Goal: Information Seeking & Learning: Find specific fact

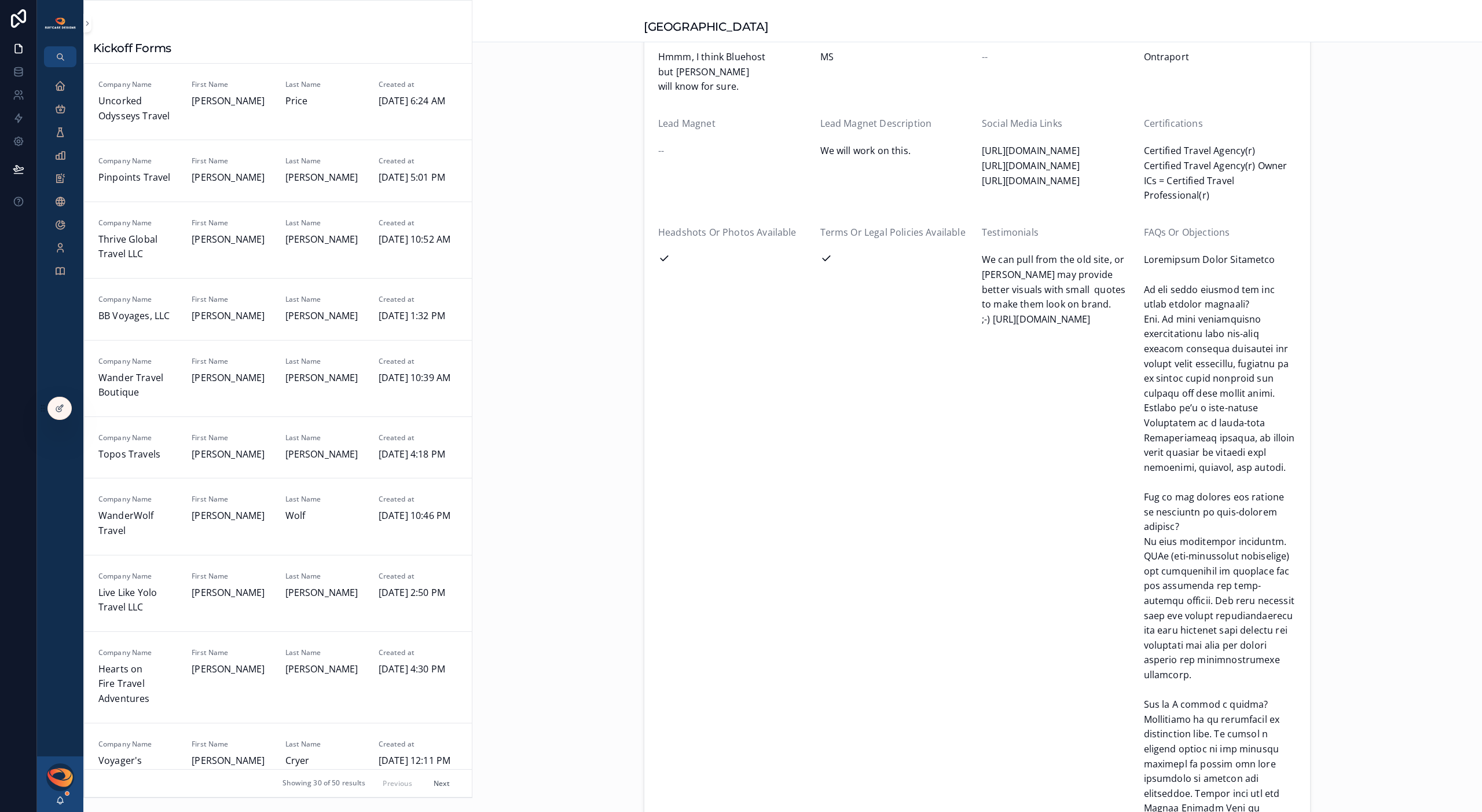
scroll to position [1593, 0]
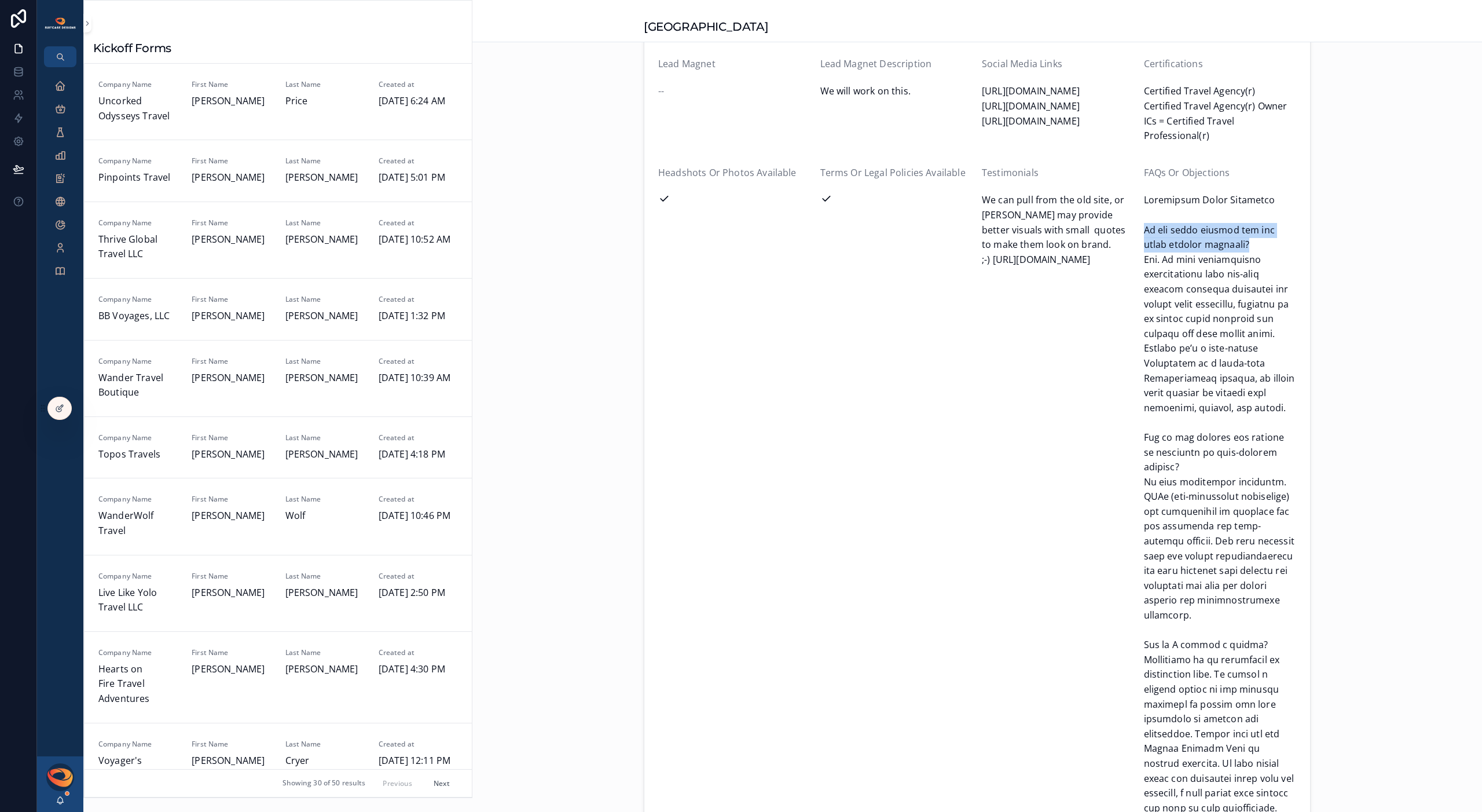
drag, startPoint x: 1140, startPoint y: 200, endPoint x: 1218, endPoint y: 213, distance: 79.1
copy span "Do you offer private jet and yacht charter services?"
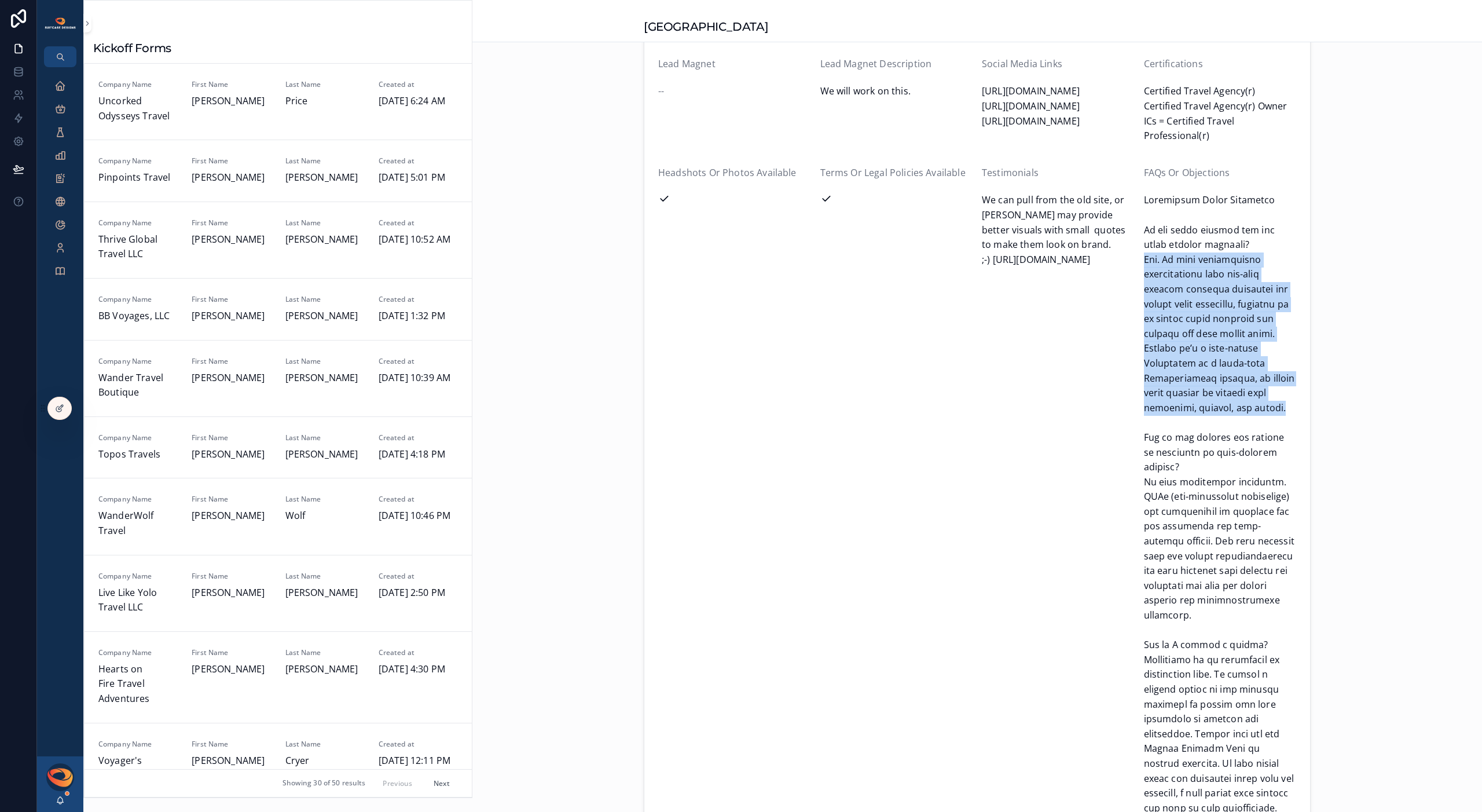
drag, startPoint x: 1140, startPoint y: 233, endPoint x: 1202, endPoint y: 375, distance: 154.9
copy span "Yes. We have longstanding relationships with top-tier private aviation companie…"
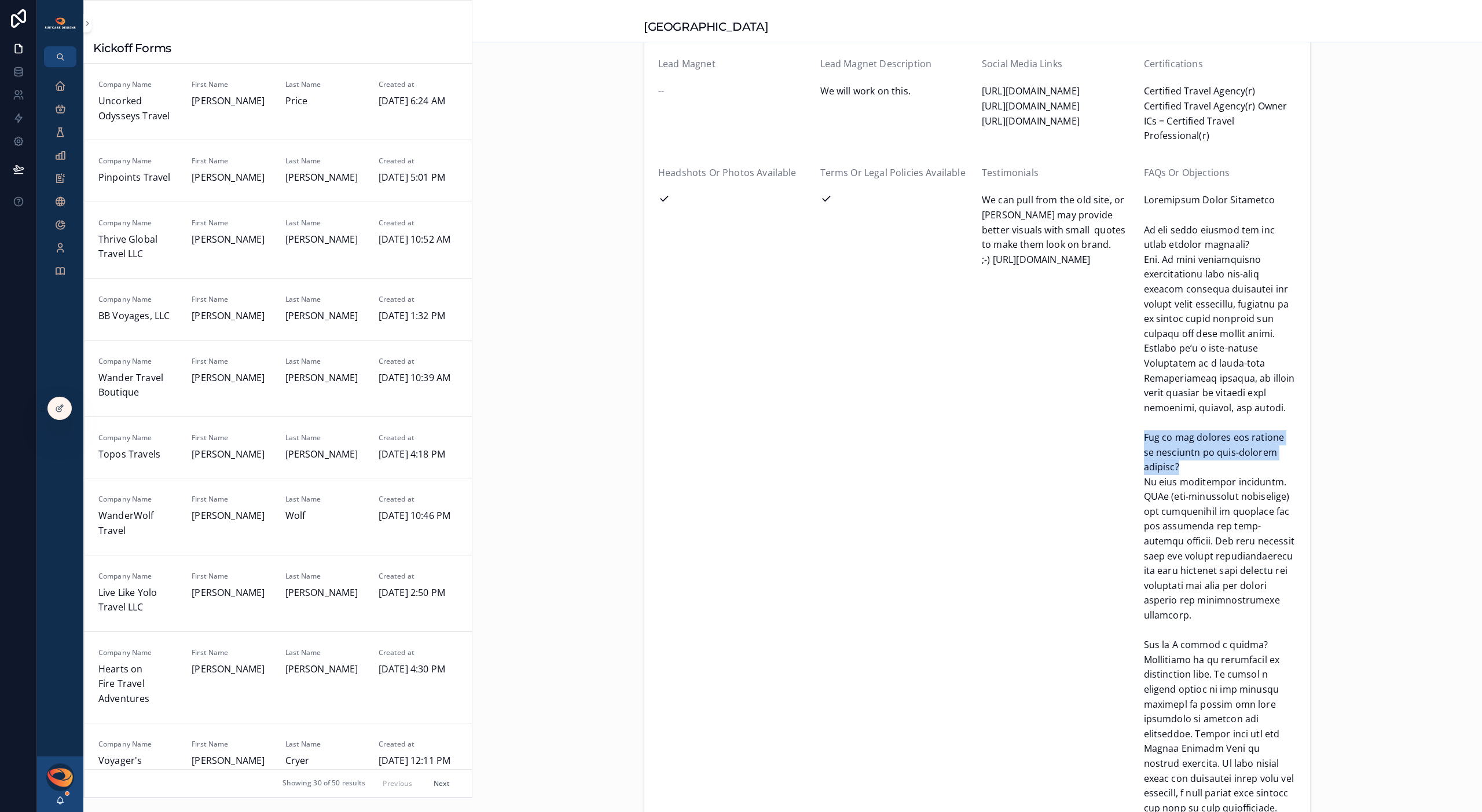
drag, startPoint x: 1139, startPoint y: 409, endPoint x: 1298, endPoint y: 427, distance: 160.0
click at [1298, 427] on form "Created at [DATE] 6:00 PM First Name [PERSON_NAME] Last Name [PERSON_NAME] Comp…" at bounding box center [977, 425] width 666 height 3820
copy span "How do you protect the privacy of celebrity or high-profile clients?"
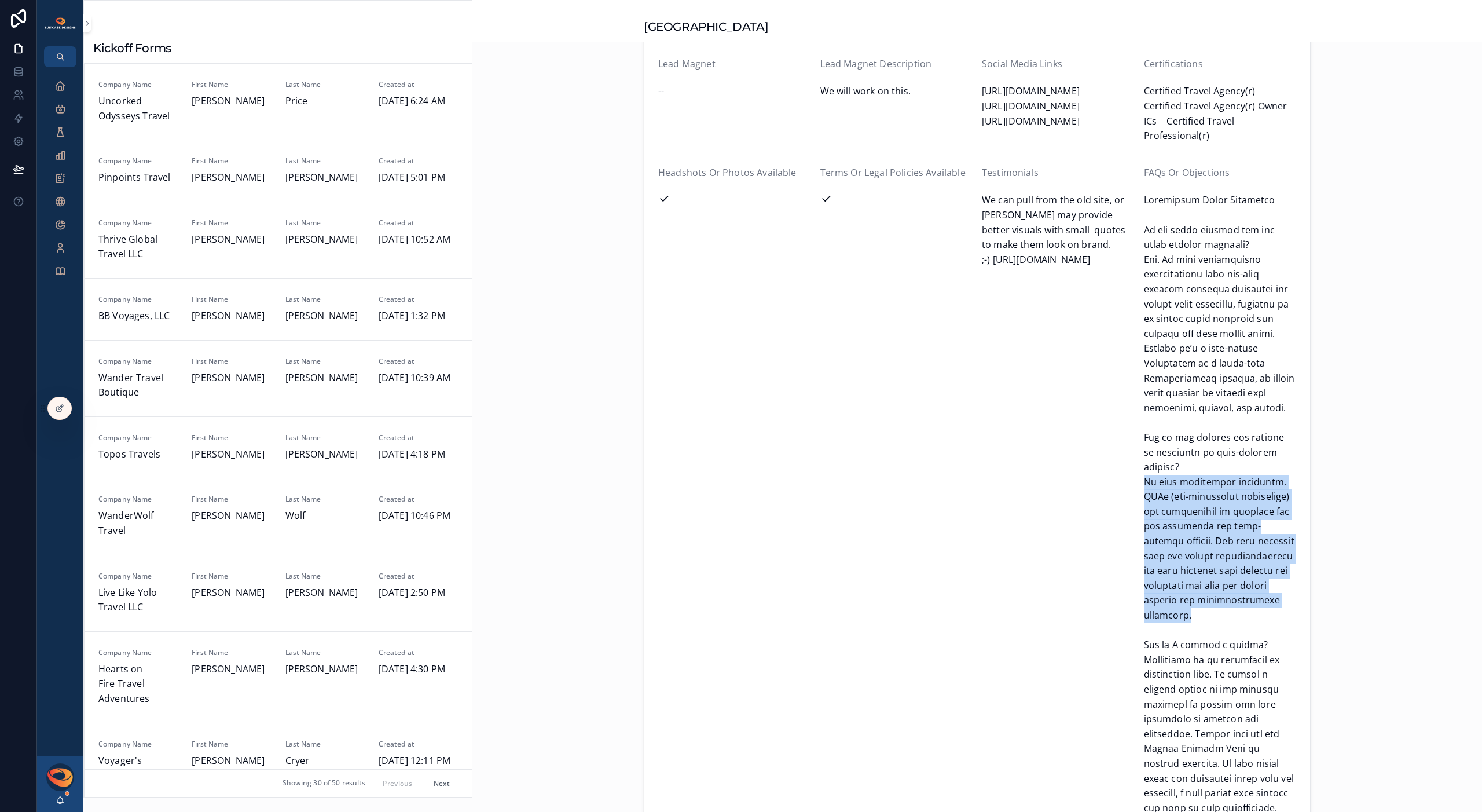
drag, startPoint x: 1140, startPoint y: 439, endPoint x: 1213, endPoint y: 567, distance: 147.4
copy span "We take discretion seriously. NDAs (non-disclosure agreements) are implemented …"
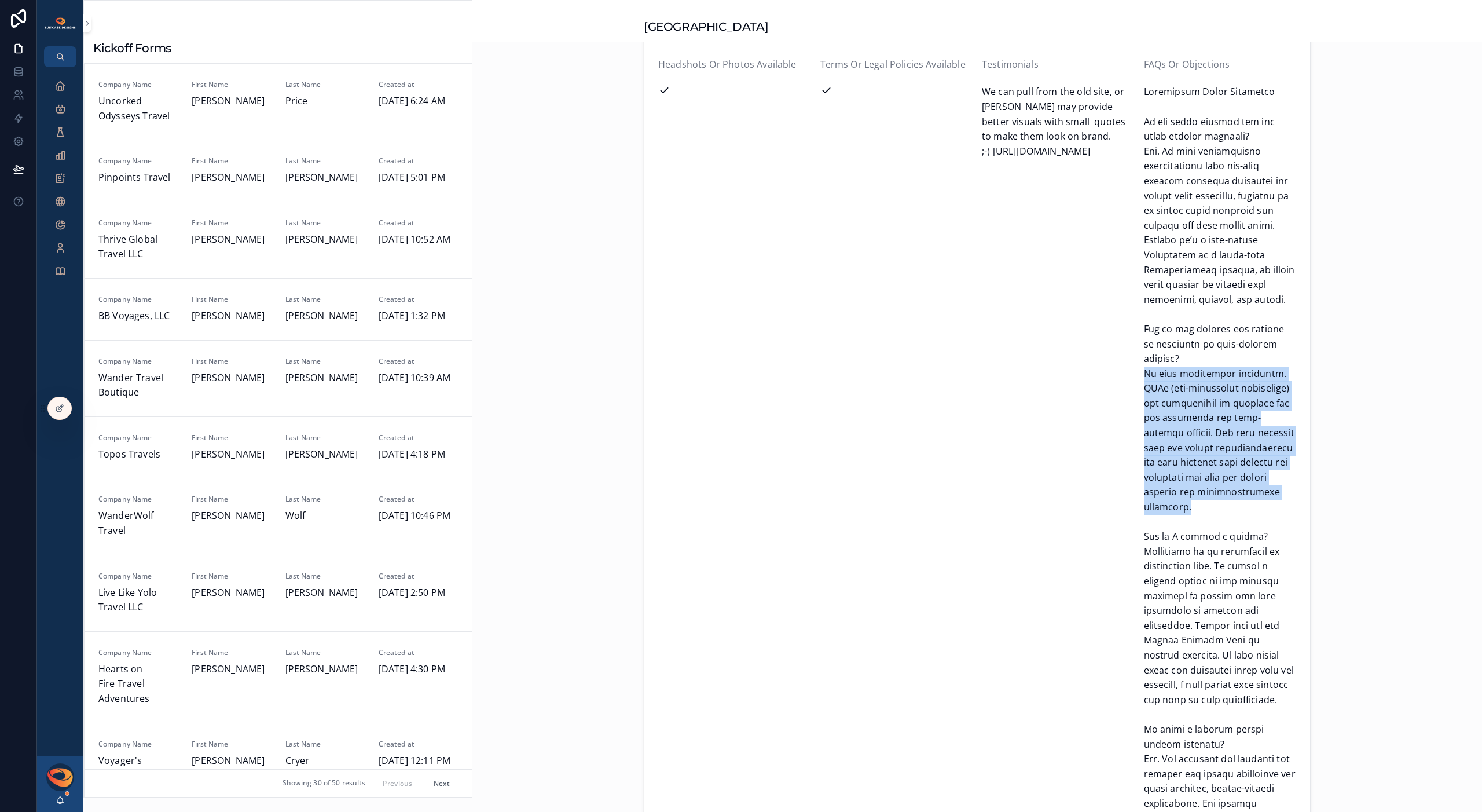
scroll to position [1708, 0]
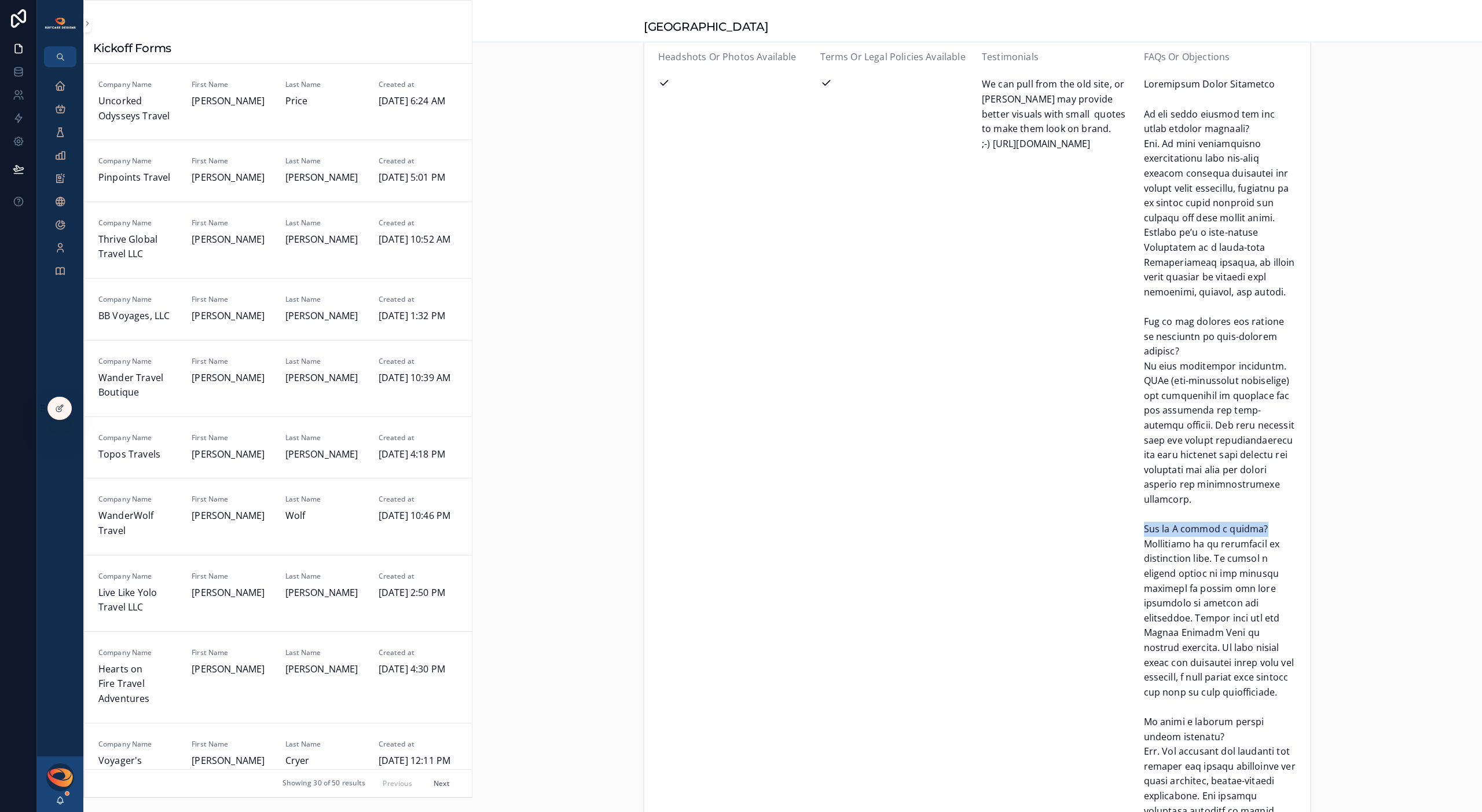
drag, startPoint x: 1139, startPoint y: 487, endPoint x: 1276, endPoint y: 484, distance: 137.0
click at [1276, 484] on form "Created at [DATE] 6:00 PM First Name [PERSON_NAME] Last Name [PERSON_NAME] Comp…" at bounding box center [977, 309] width 666 height 3820
copy span "How do I become a client?"
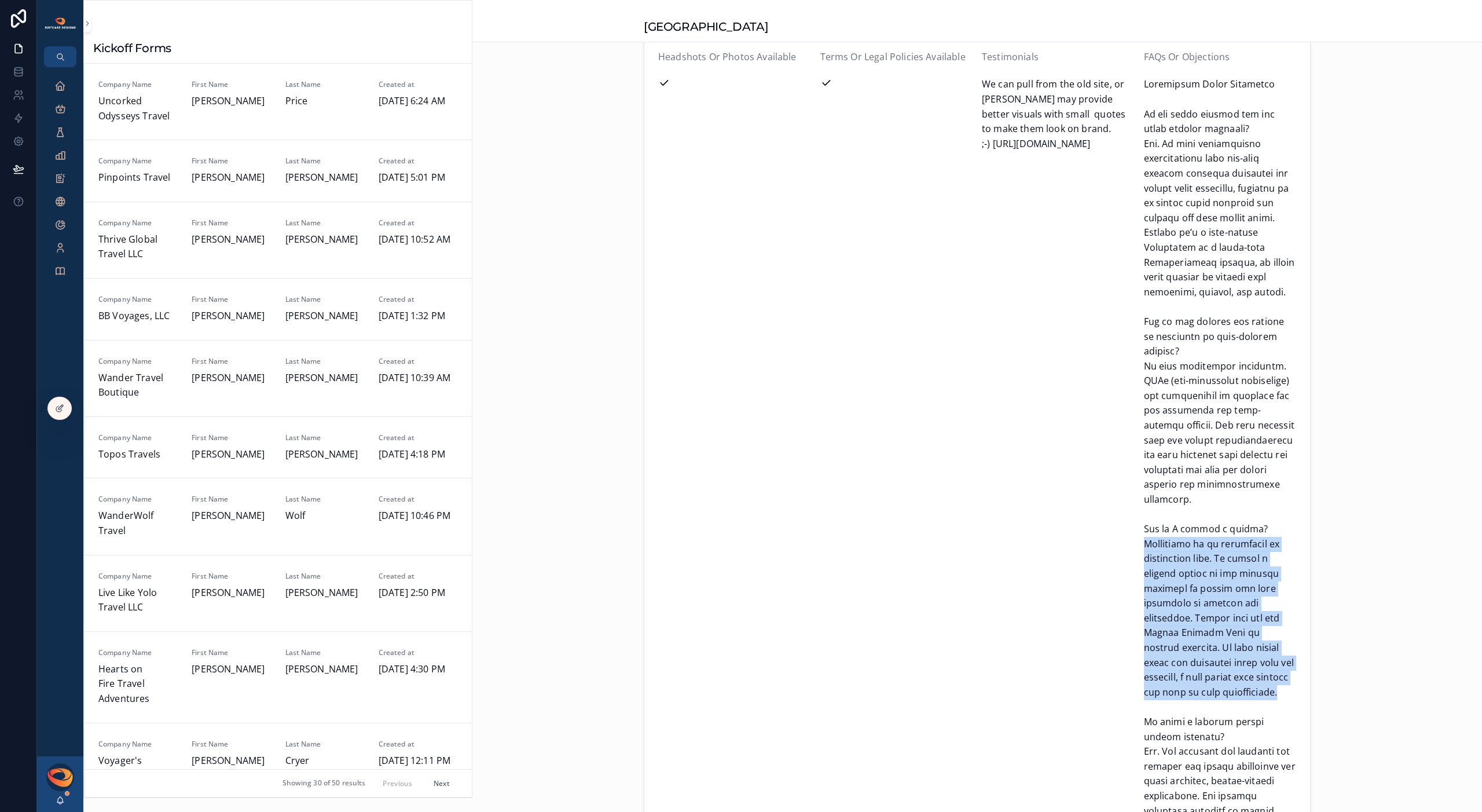
drag, startPoint x: 1141, startPoint y: 500, endPoint x: 1268, endPoint y: 648, distance: 195.0
copy span "Membership is by invitation or application only. We accept a limited number of …"
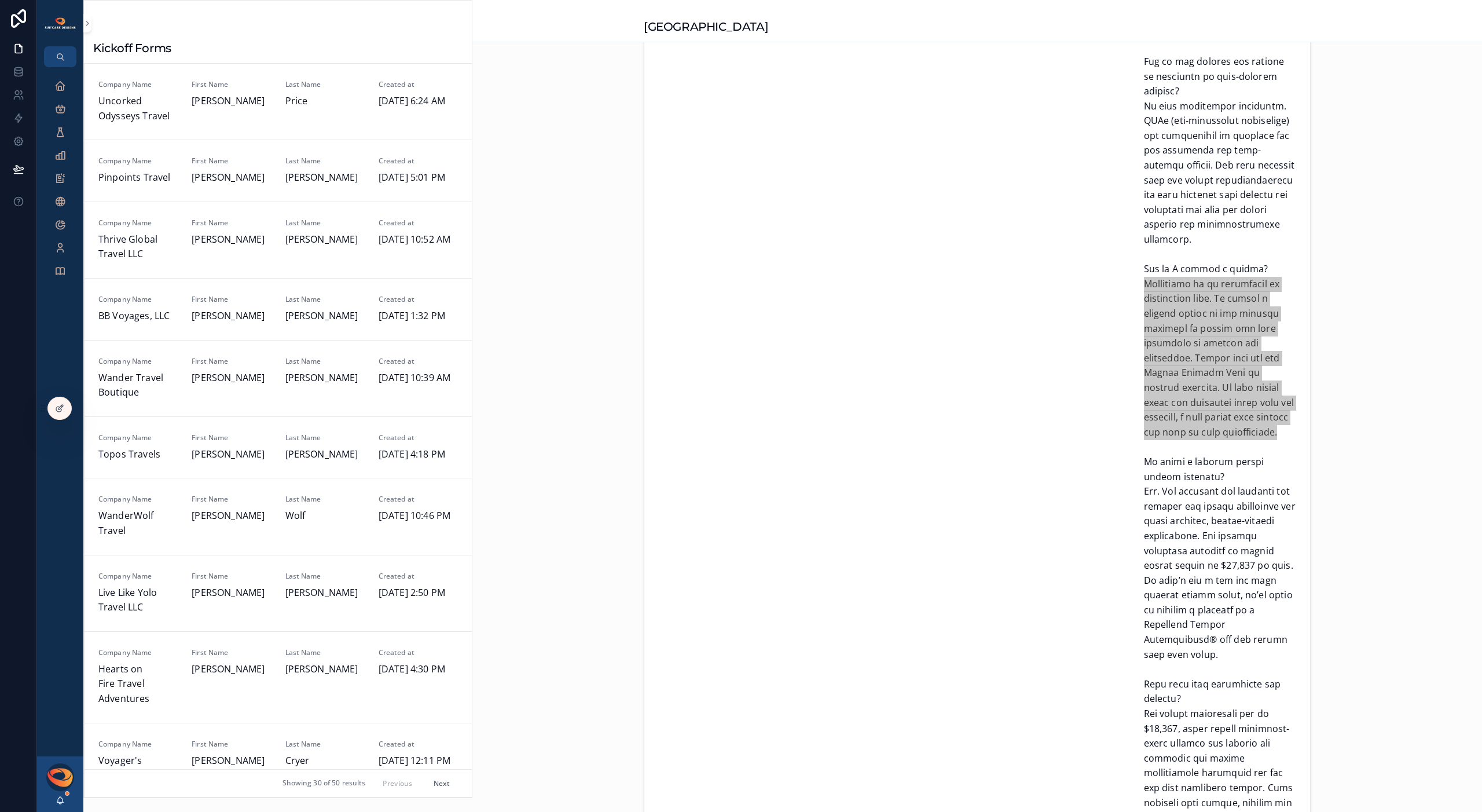
scroll to position [2155, 0]
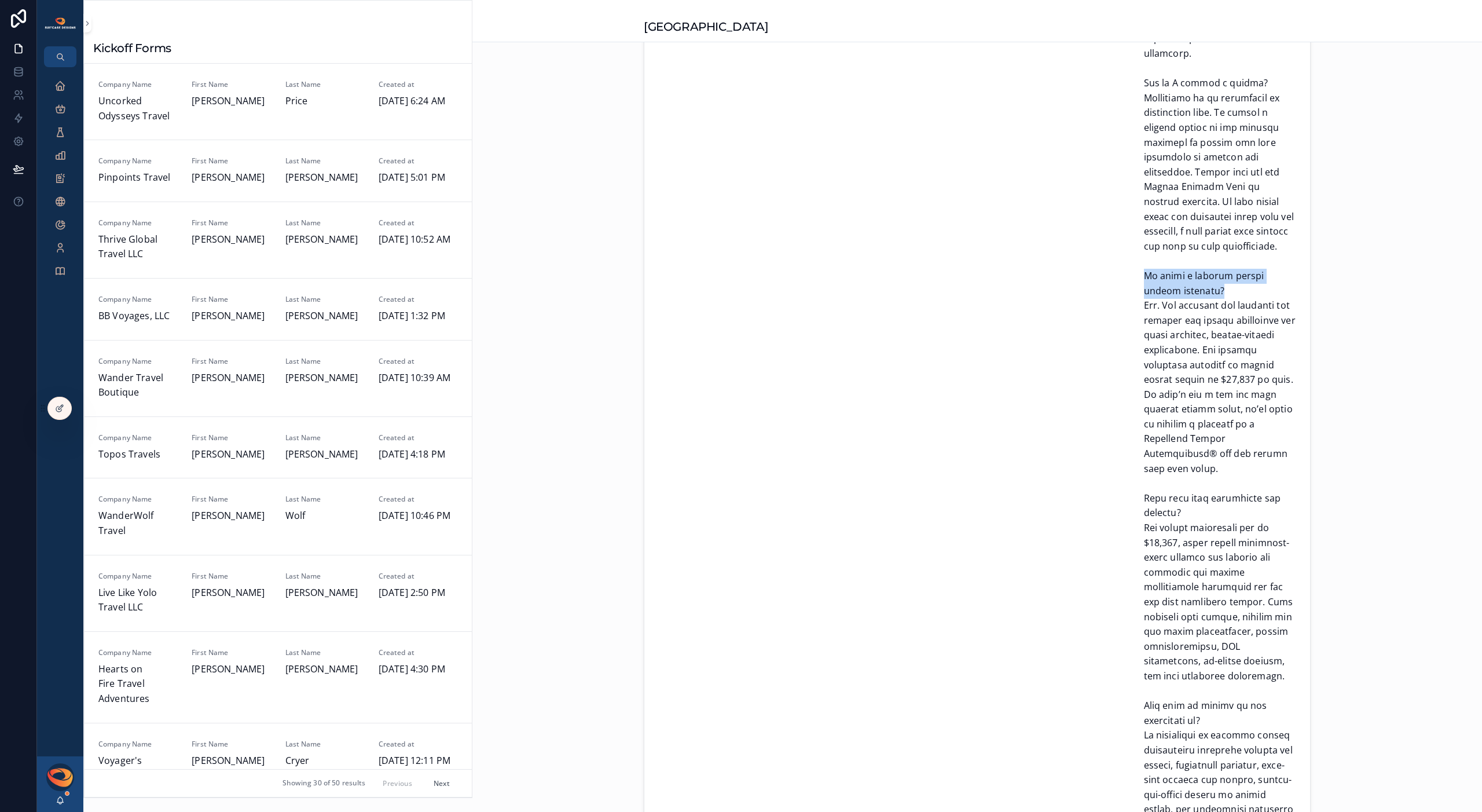
drag, startPoint x: 1139, startPoint y: 232, endPoint x: 1183, endPoint y: 244, distance: 45.6
copy span "Is there a minimum travel budget required?"
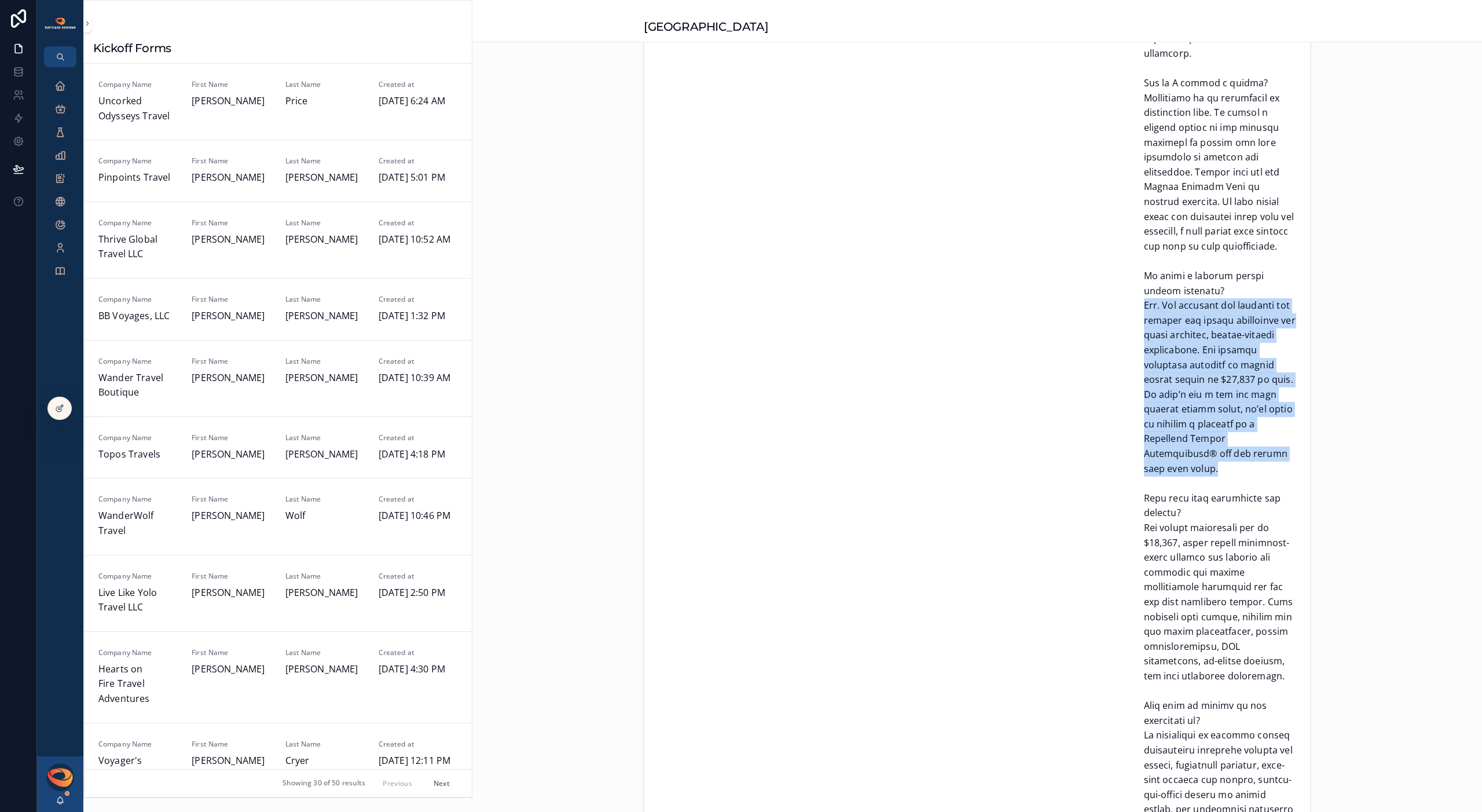
drag, startPoint x: 1140, startPoint y: 261, endPoint x: 1258, endPoint y: 412, distance: 191.6
click at [1259, 412] on span "scrollable content" at bounding box center [1220, 662] width 153 height 2060
copy span "Yes. Our services are designed for clients who travel frequently and value elev…"
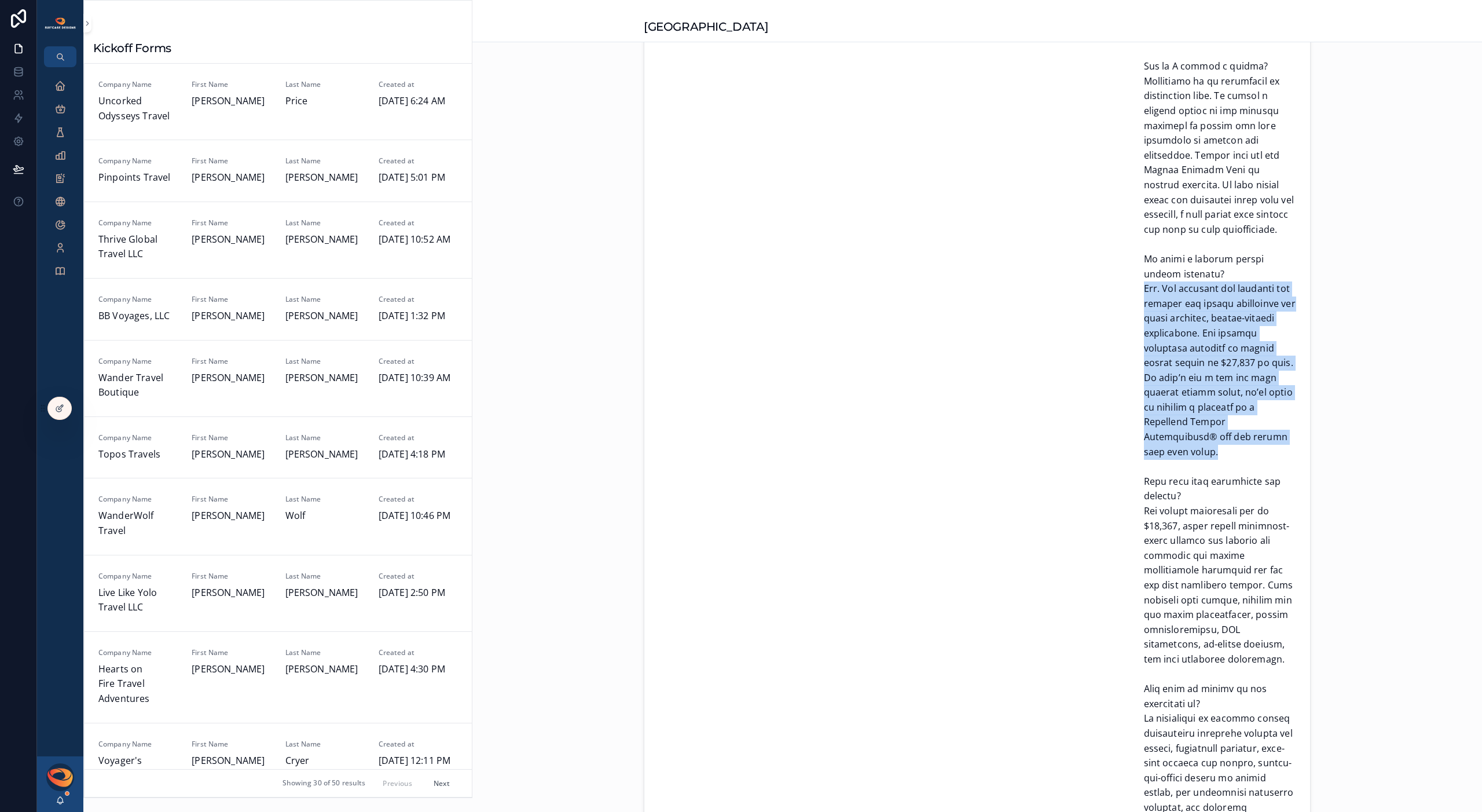
scroll to position [2179, 0]
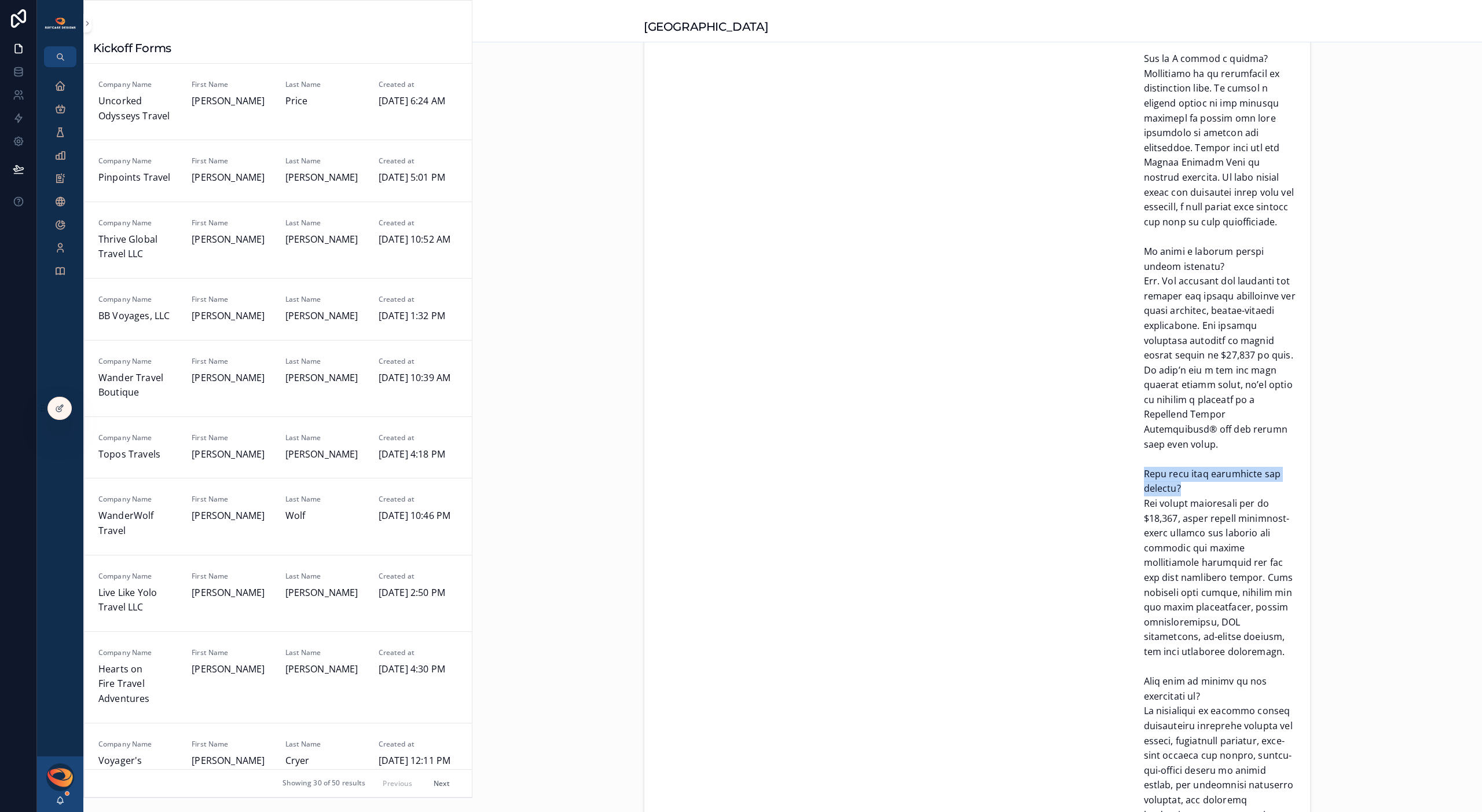
drag, startPoint x: 1139, startPoint y: 414, endPoint x: 1185, endPoint y: 425, distance: 47.3
copy span "What does your membership fee include?"
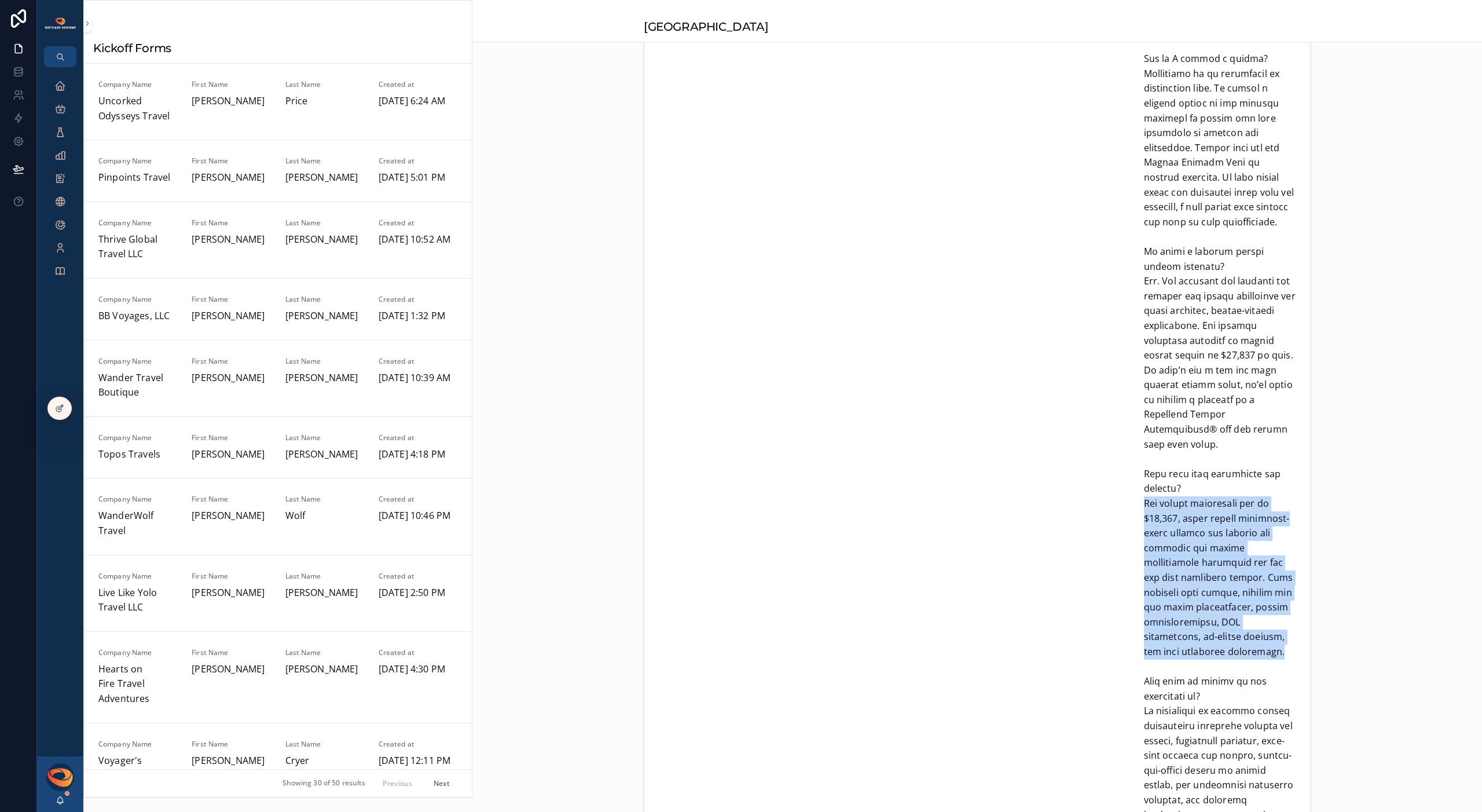
drag, startPoint x: 1140, startPoint y: 445, endPoint x: 1283, endPoint y: 589, distance: 202.9
click at [1283, 589] on span "scrollable content" at bounding box center [1220, 637] width 153 height 2060
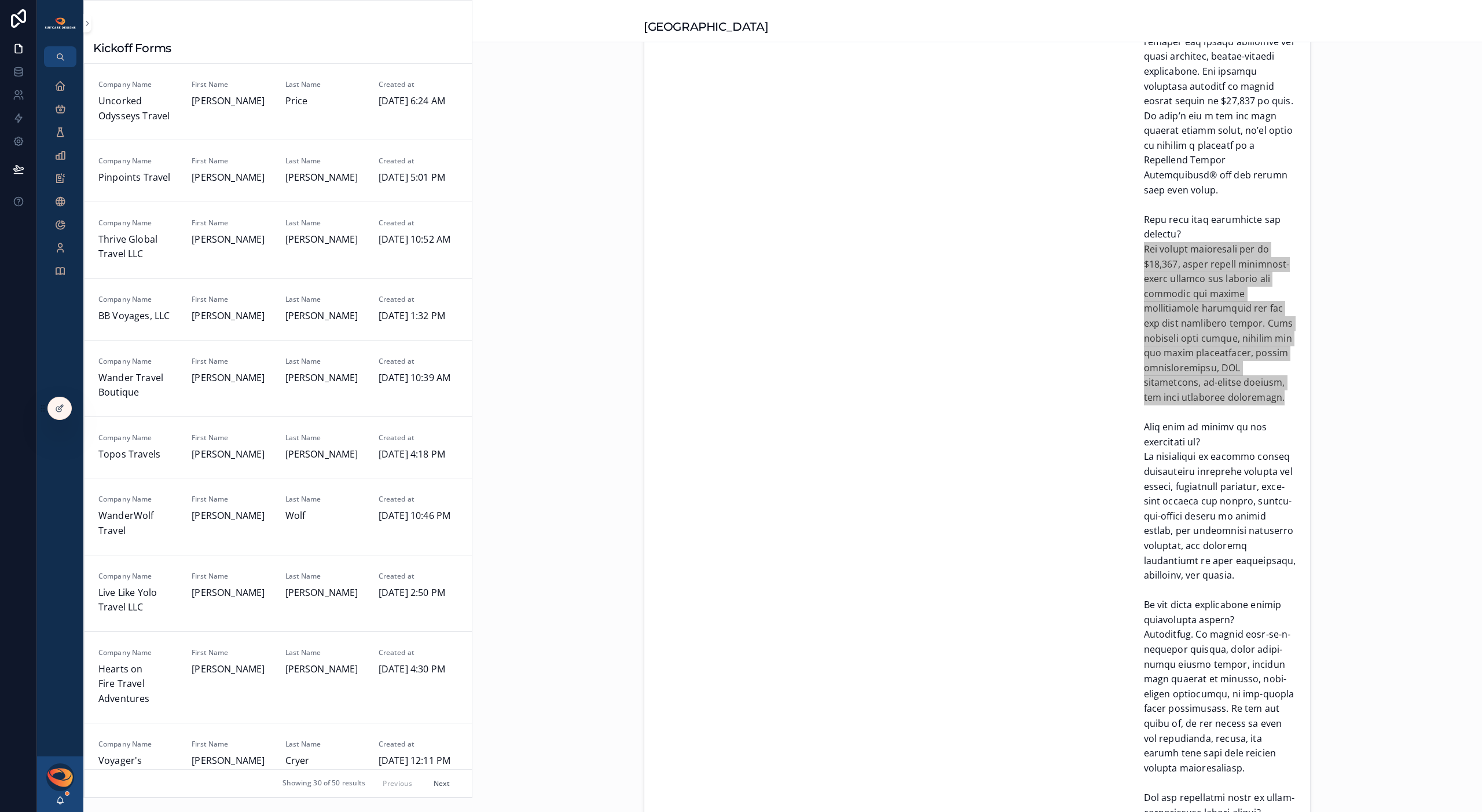
scroll to position [2441, 0]
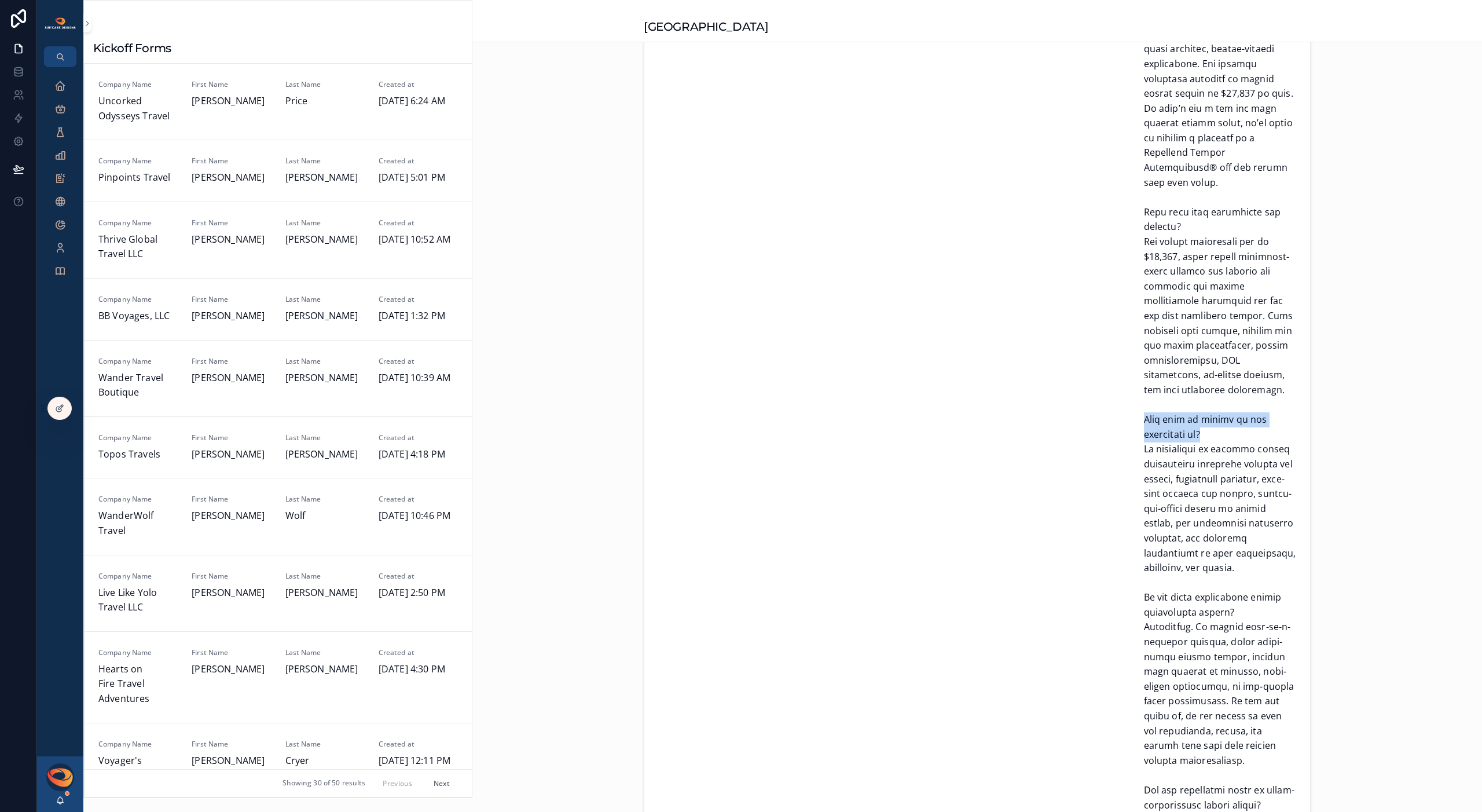
drag, startPoint x: 1139, startPoint y: 363, endPoint x: 1206, endPoint y: 376, distance: 68.2
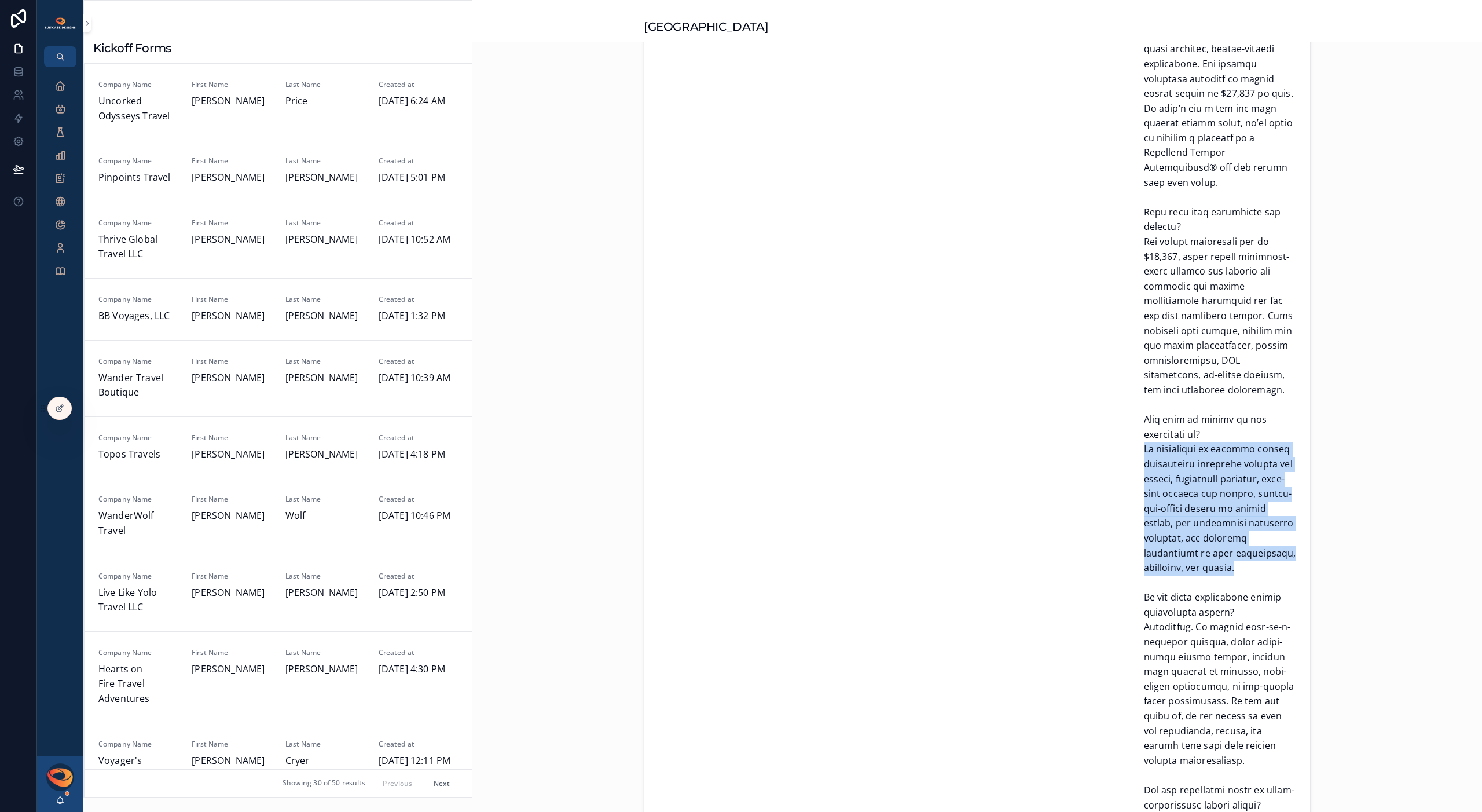
drag, startPoint x: 1140, startPoint y: 391, endPoint x: 1283, endPoint y: 496, distance: 177.4
click at [1283, 496] on span "scrollable content" at bounding box center [1220, 375] width 153 height 2060
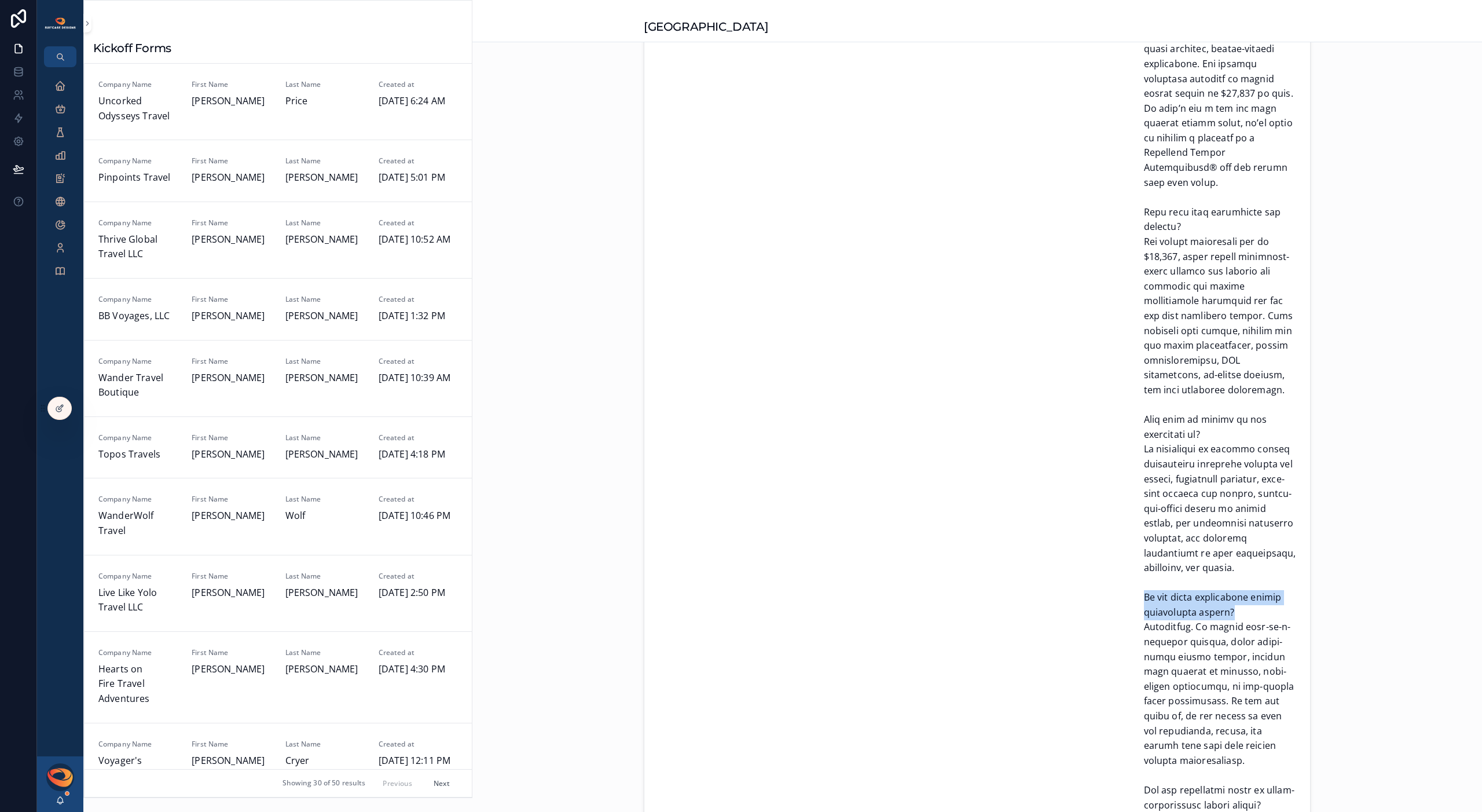
drag, startPoint x: 1140, startPoint y: 523, endPoint x: 1244, endPoint y: 534, distance: 104.6
click at [1244, 534] on span "scrollable content" at bounding box center [1220, 375] width 153 height 2060
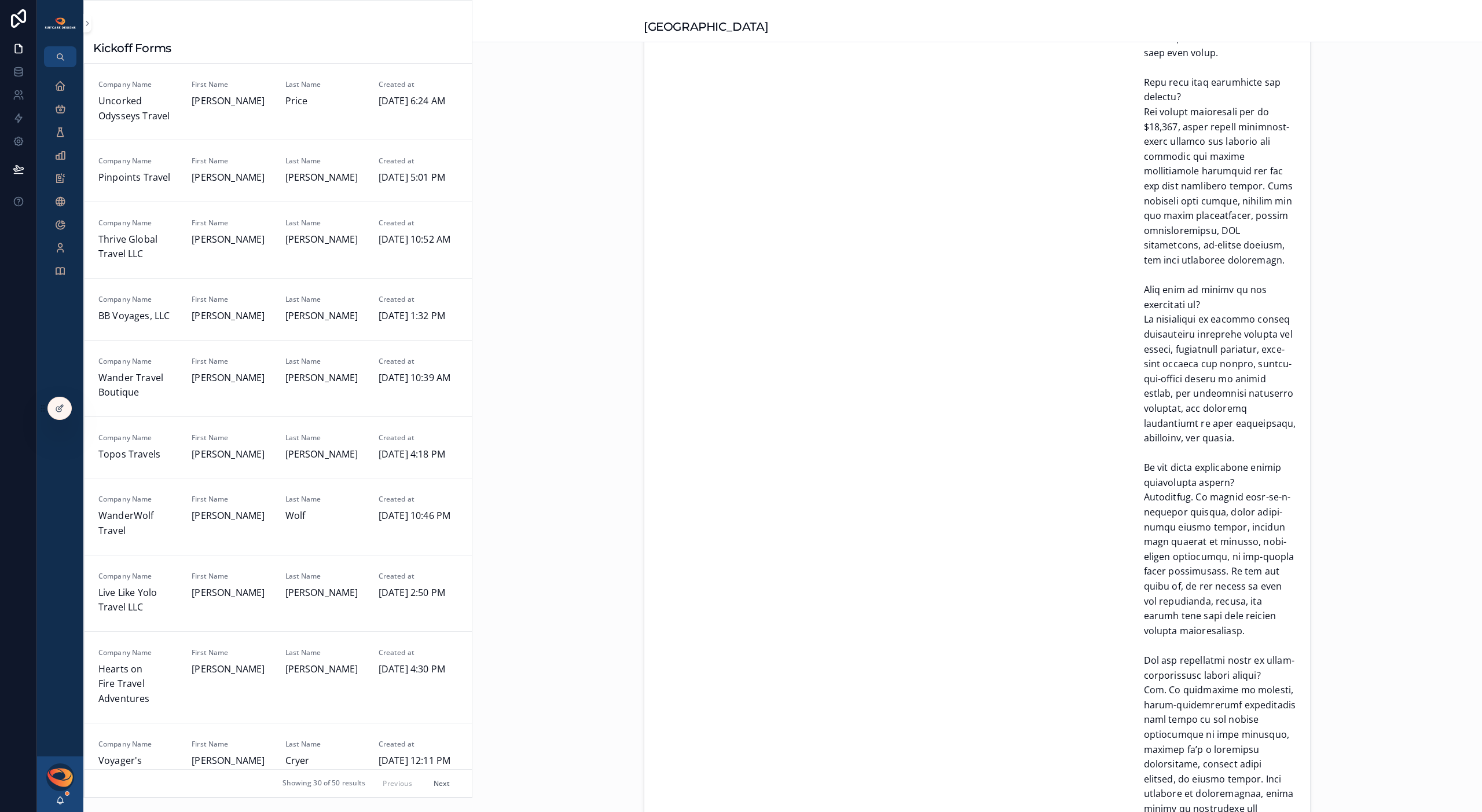
click at [1176, 457] on span "scrollable content" at bounding box center [1220, 246] width 153 height 2060
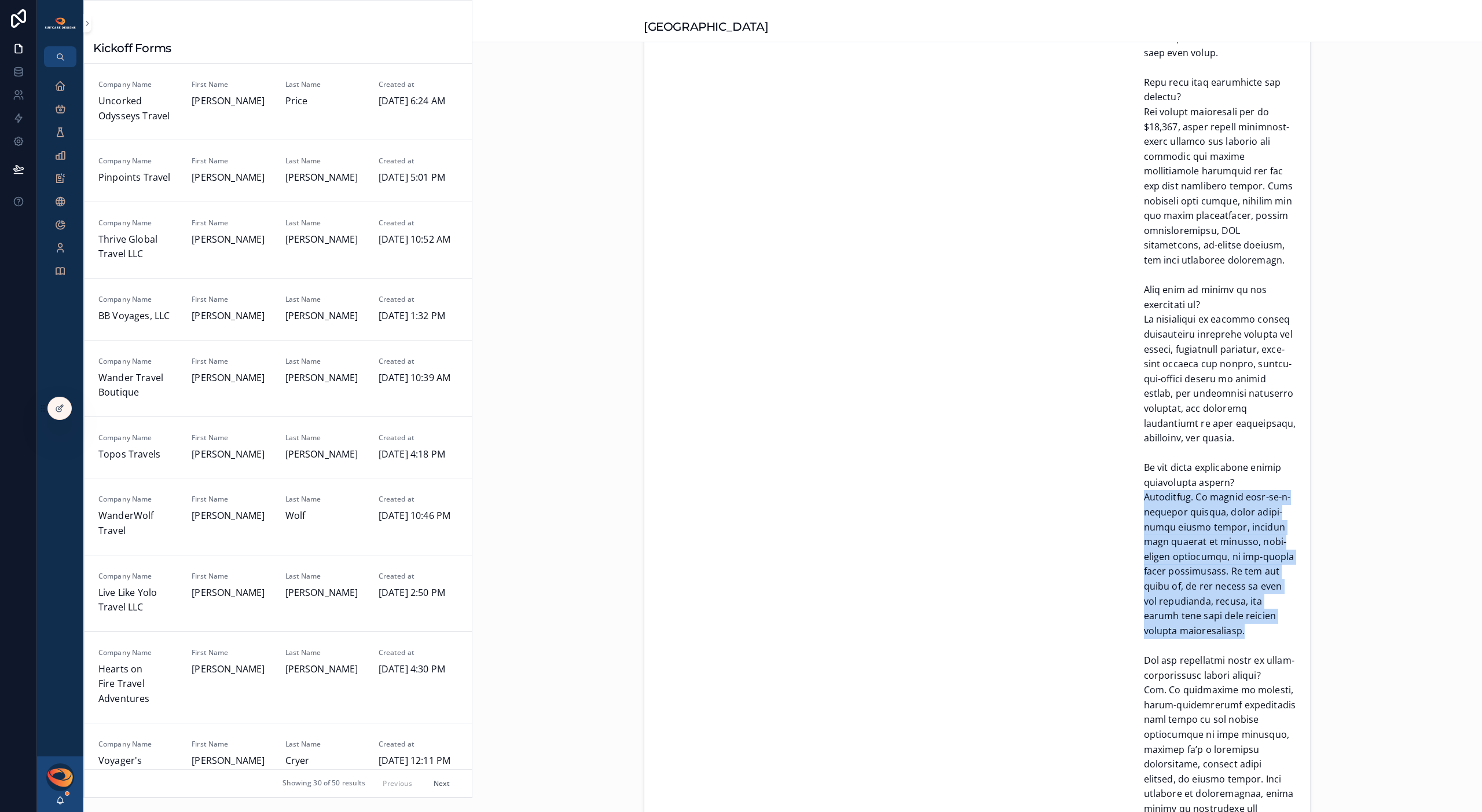
drag, startPoint x: 1140, startPoint y: 423, endPoint x: 1280, endPoint y: 540, distance: 182.5
click at [1280, 540] on span "scrollable content" at bounding box center [1220, 246] width 153 height 2060
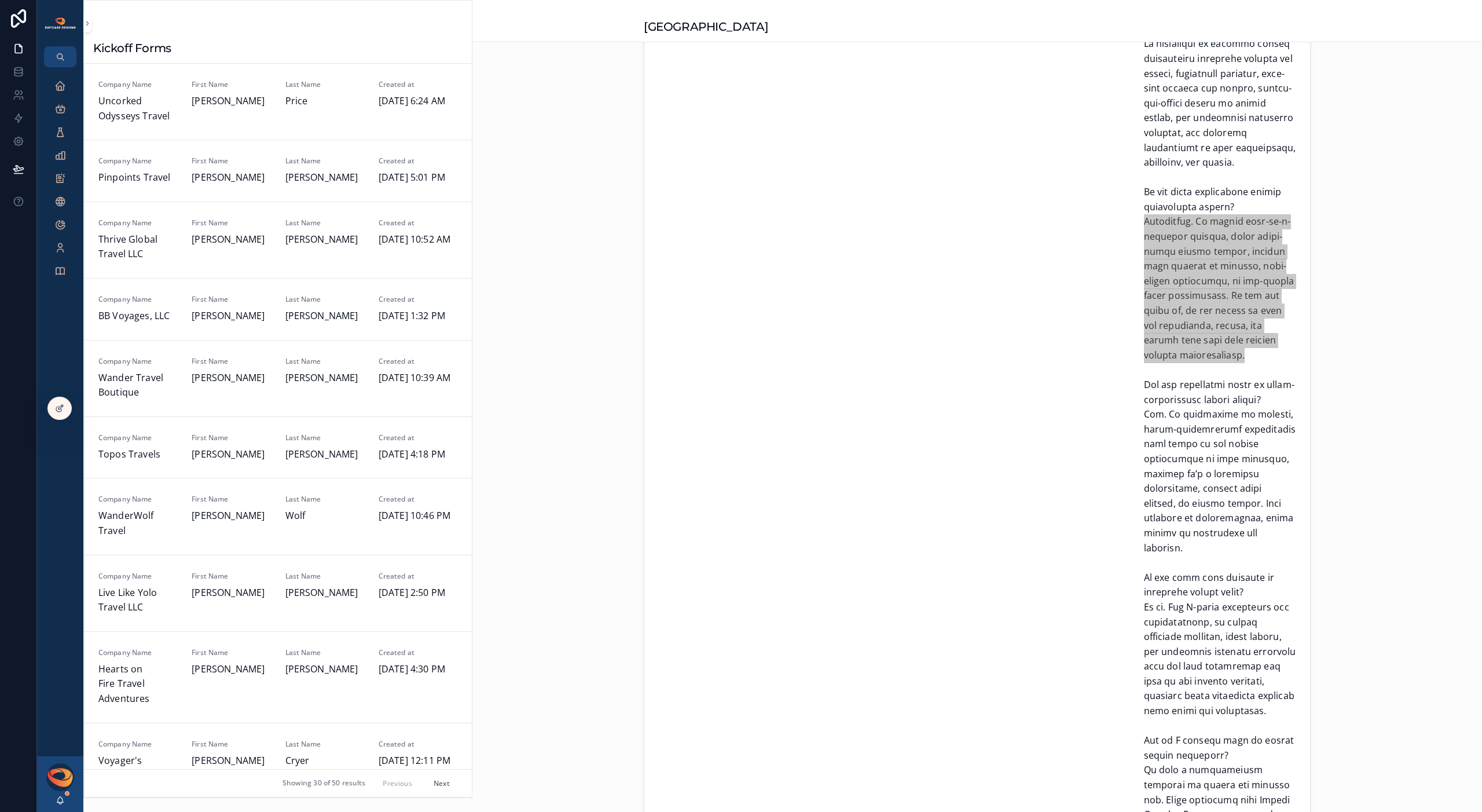
scroll to position [2906, 0]
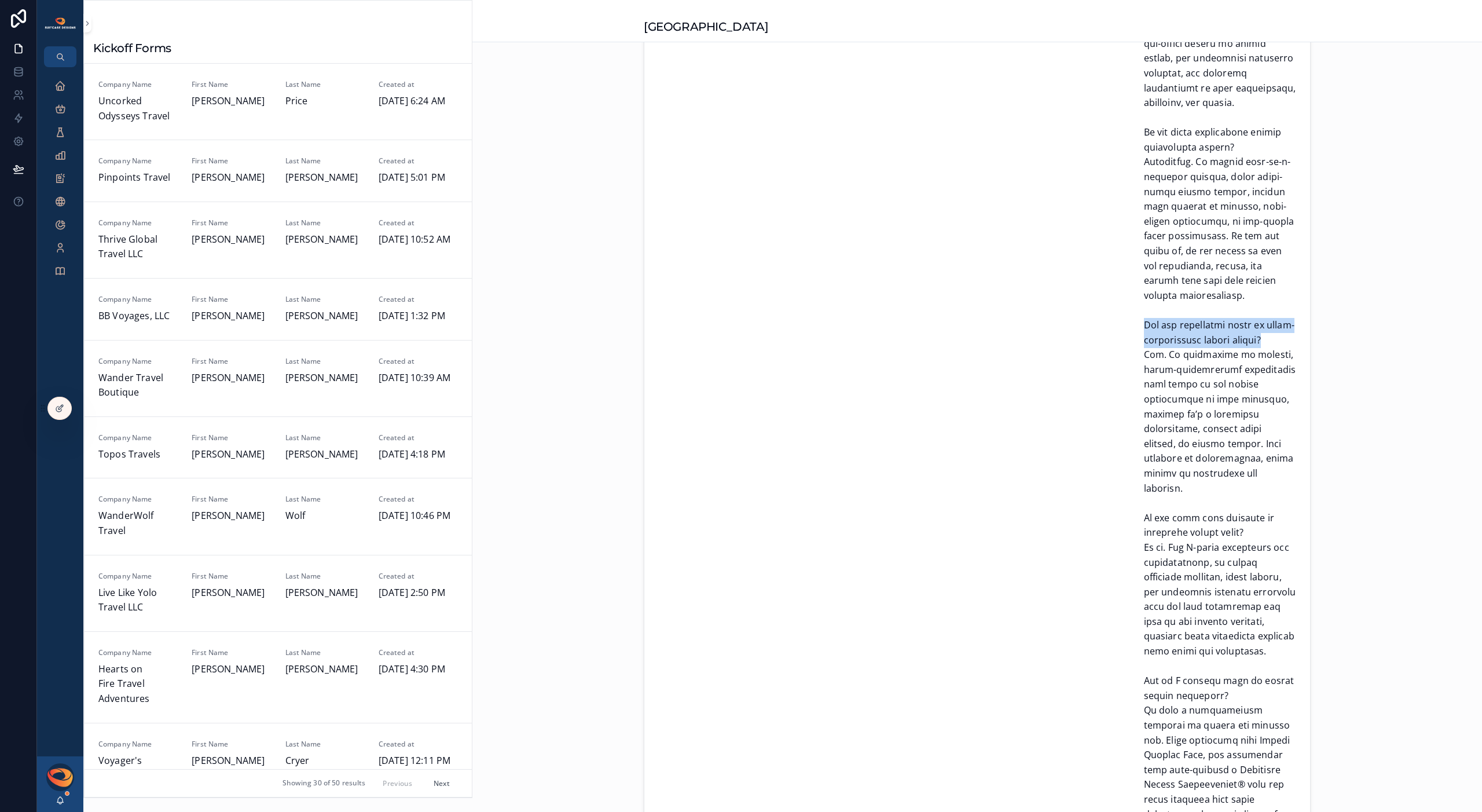
drag, startPoint x: 1139, startPoint y: 237, endPoint x: 1285, endPoint y: 250, distance: 146.6
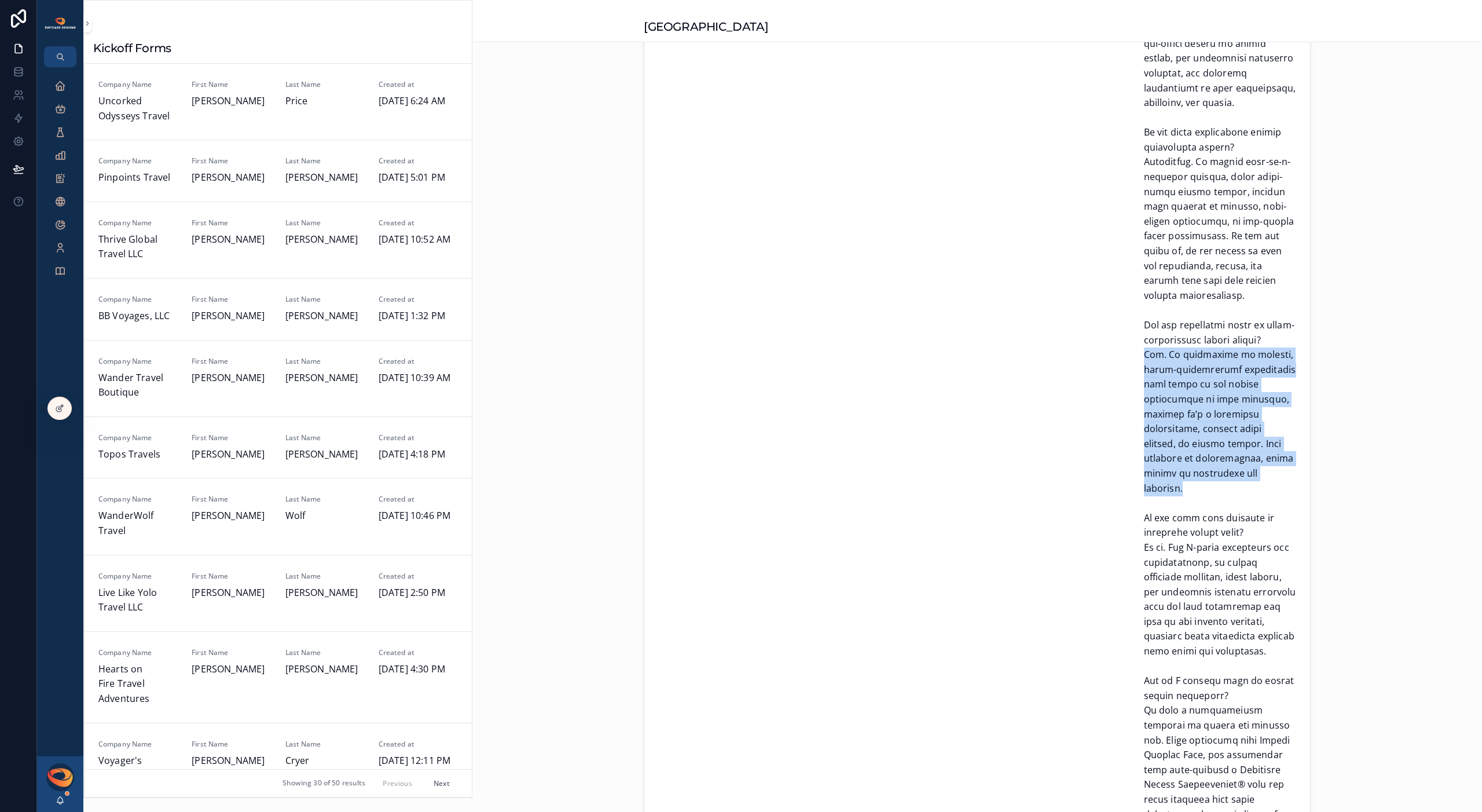
drag, startPoint x: 1140, startPoint y: 266, endPoint x: 1288, endPoint y: 372, distance: 182.0
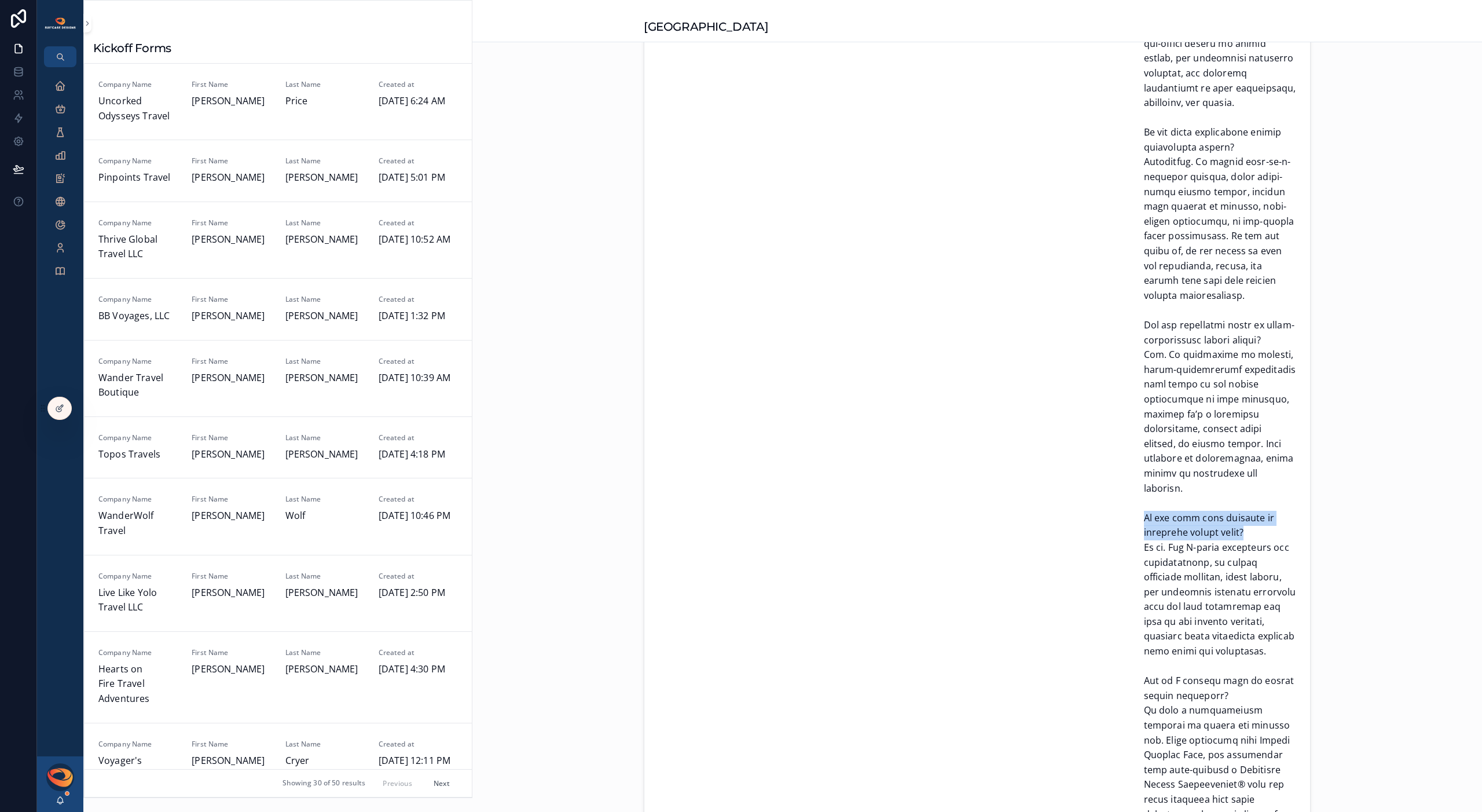
drag, startPoint x: 1139, startPoint y: 401, endPoint x: 1262, endPoint y: 414, distance: 123.7
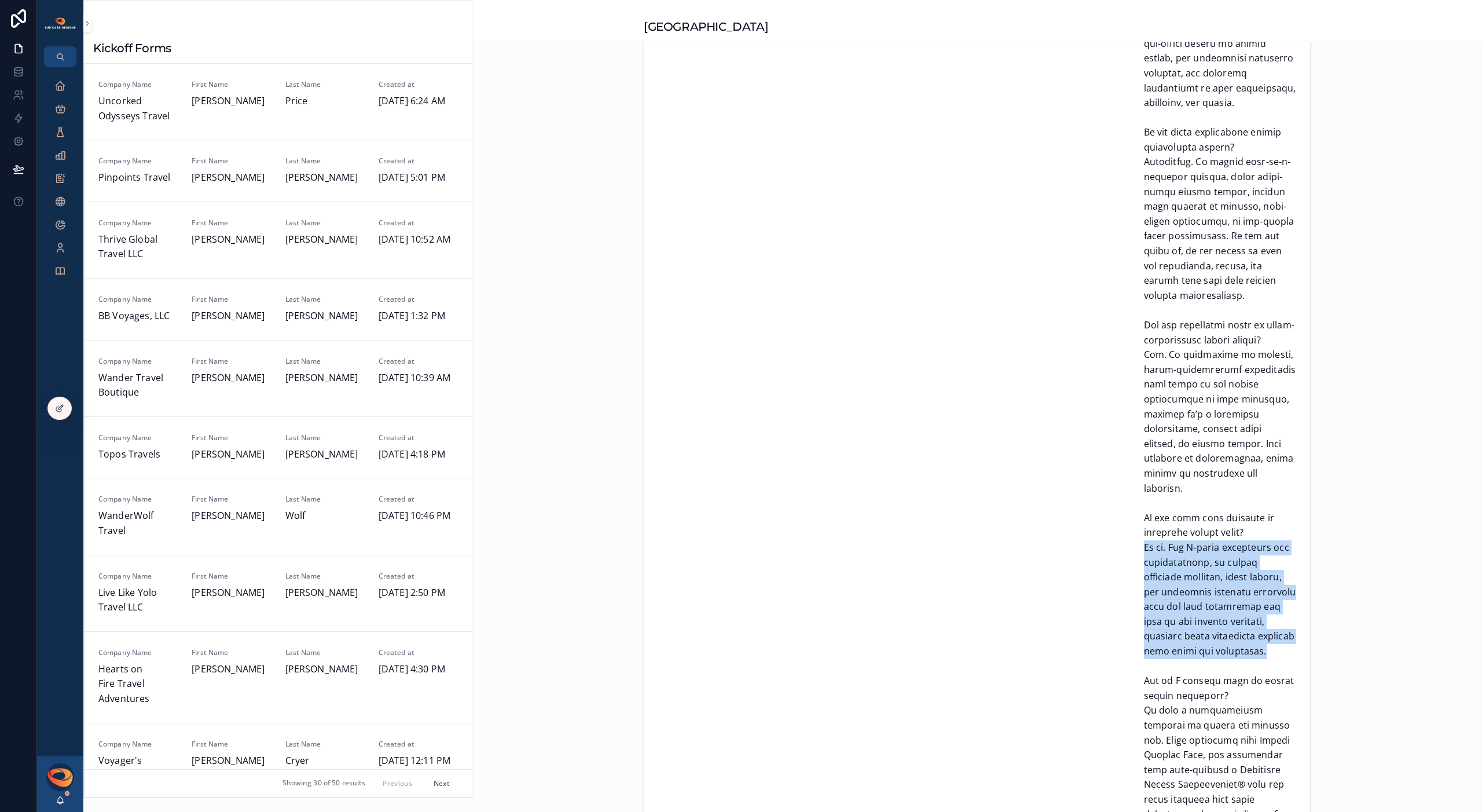
drag, startPoint x: 1140, startPoint y: 430, endPoint x: 1246, endPoint y: 534, distance: 148.5
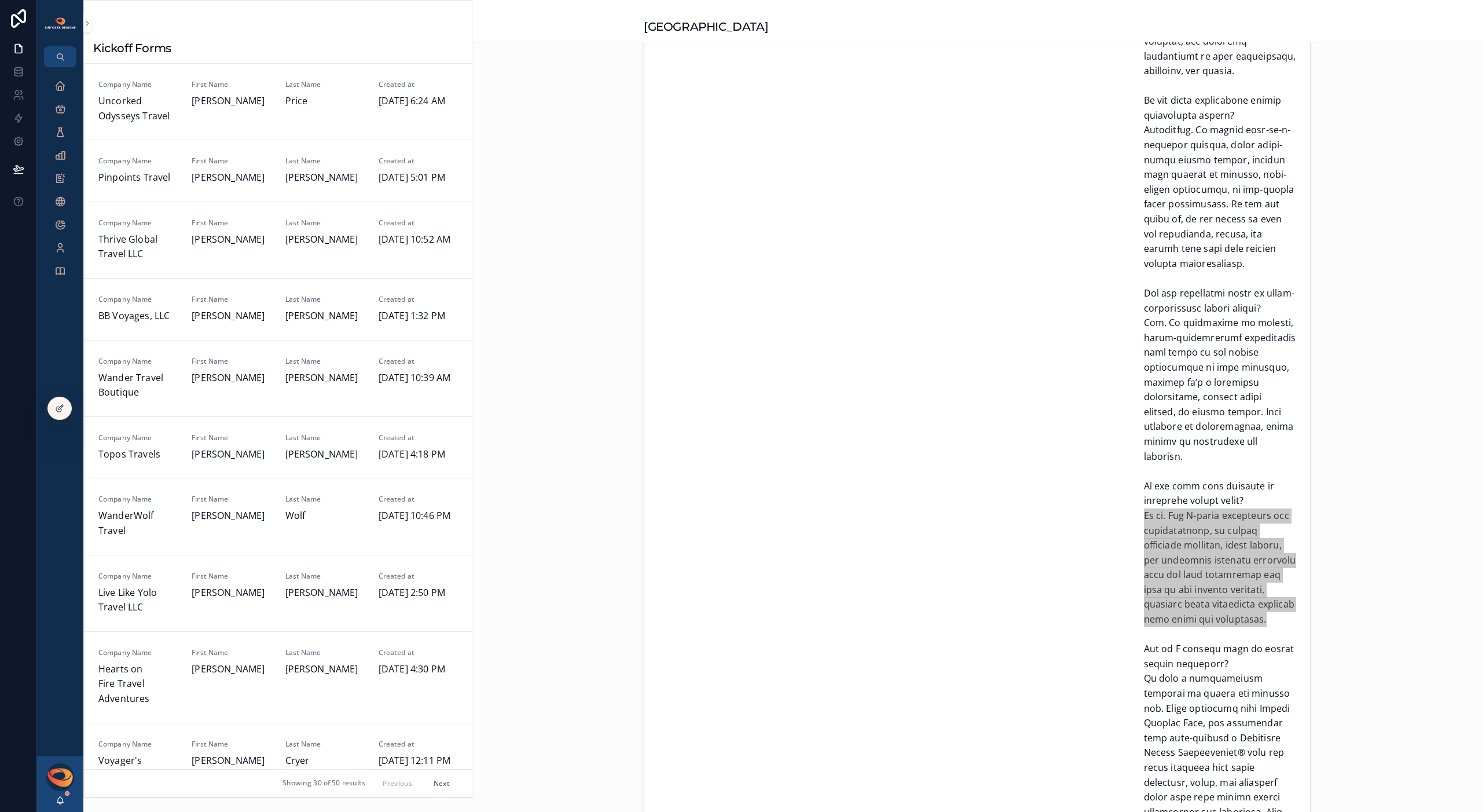
scroll to position [3061, 0]
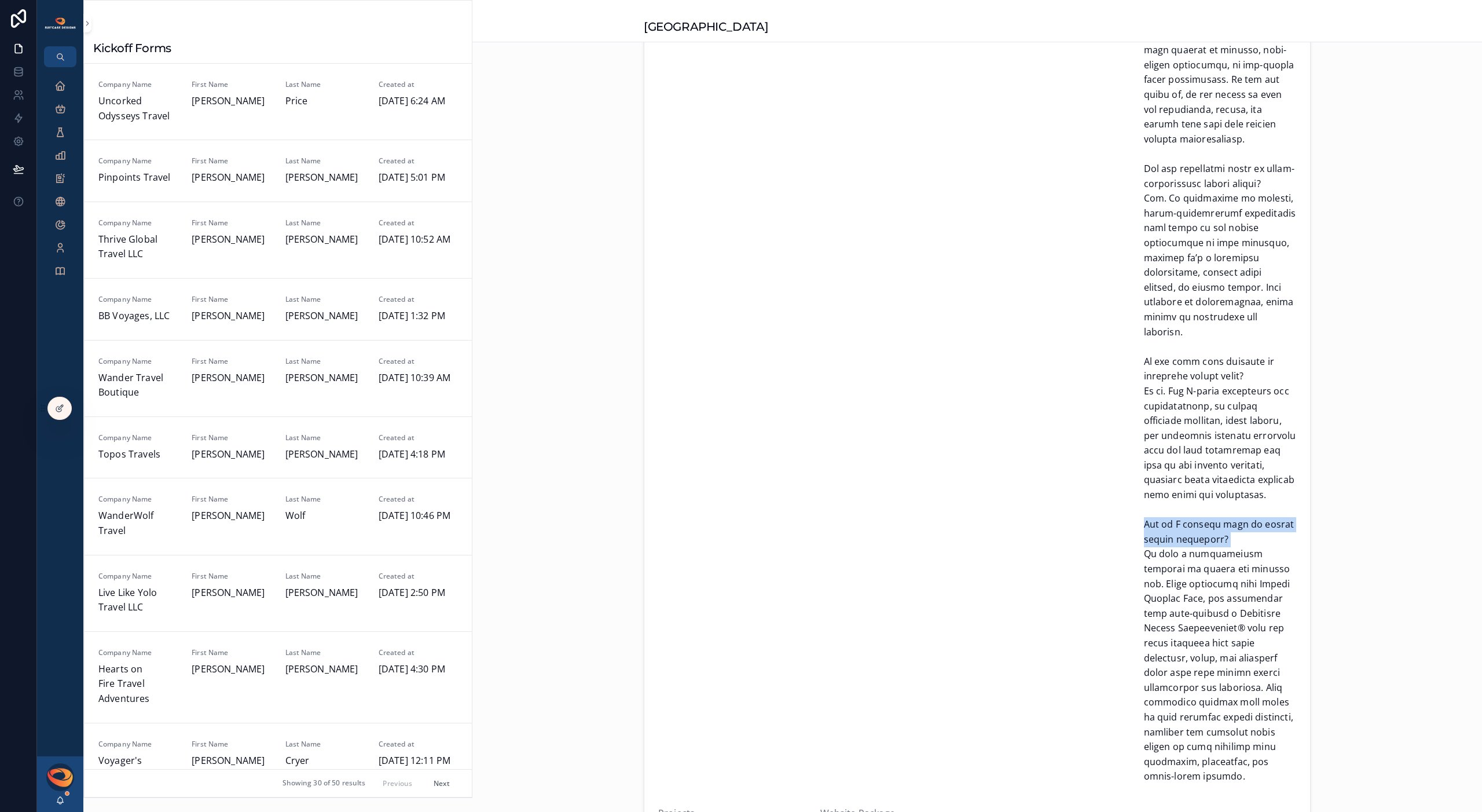
drag, startPoint x: 1139, startPoint y: 408, endPoint x: 1238, endPoint y: 418, distance: 99.5
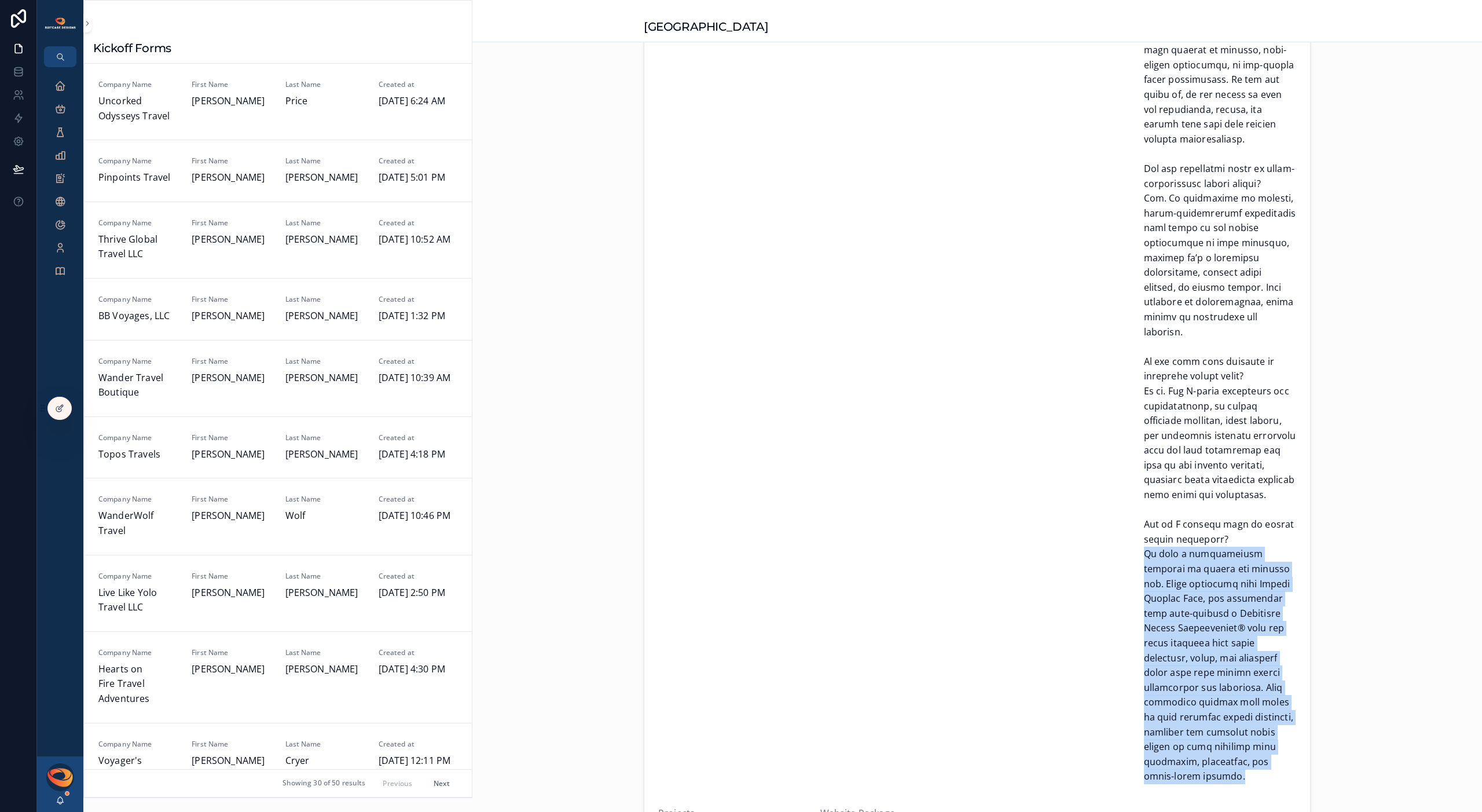
drag, startPoint x: 1140, startPoint y: 436, endPoint x: 1222, endPoint y: 645, distance: 224.5
click at [57, 86] on icon "scrollable content" at bounding box center [60, 85] width 11 height 11
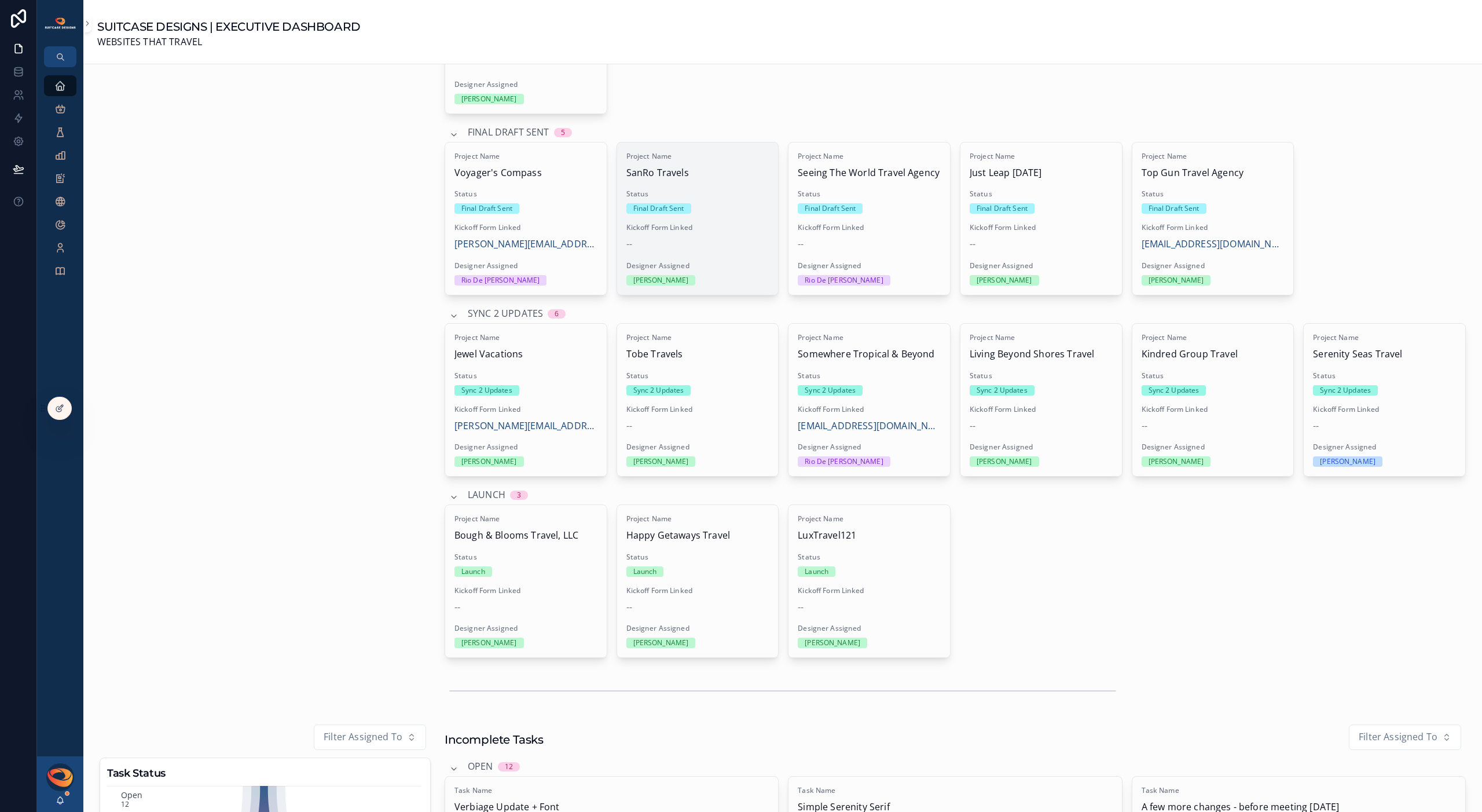
scroll to position [1745, 0]
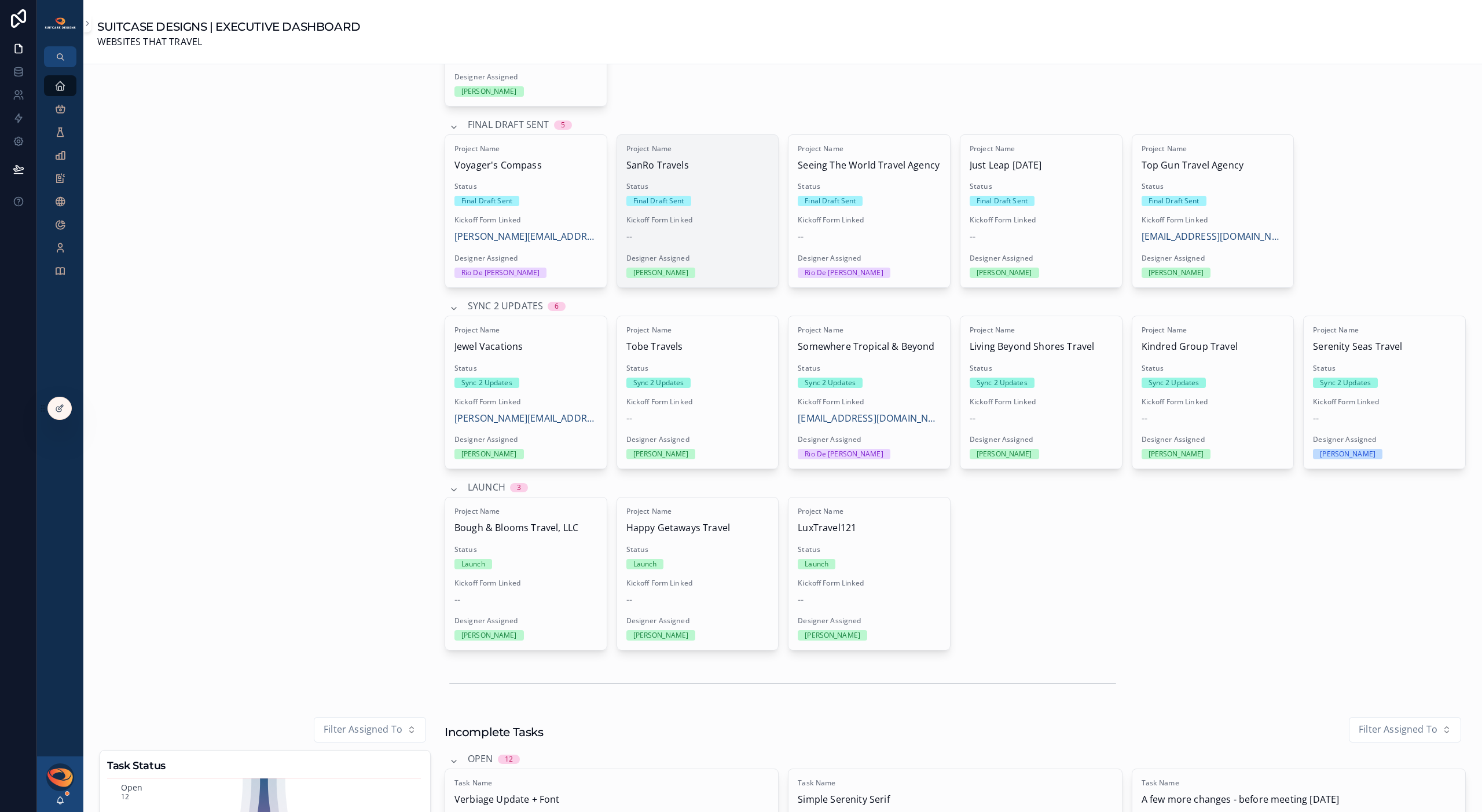
click at [716, 250] on div "Project Name SanRo Travels Status Final Draft Sent Kickoff Form Linked -- Desig…" at bounding box center [698, 211] width 161 height 152
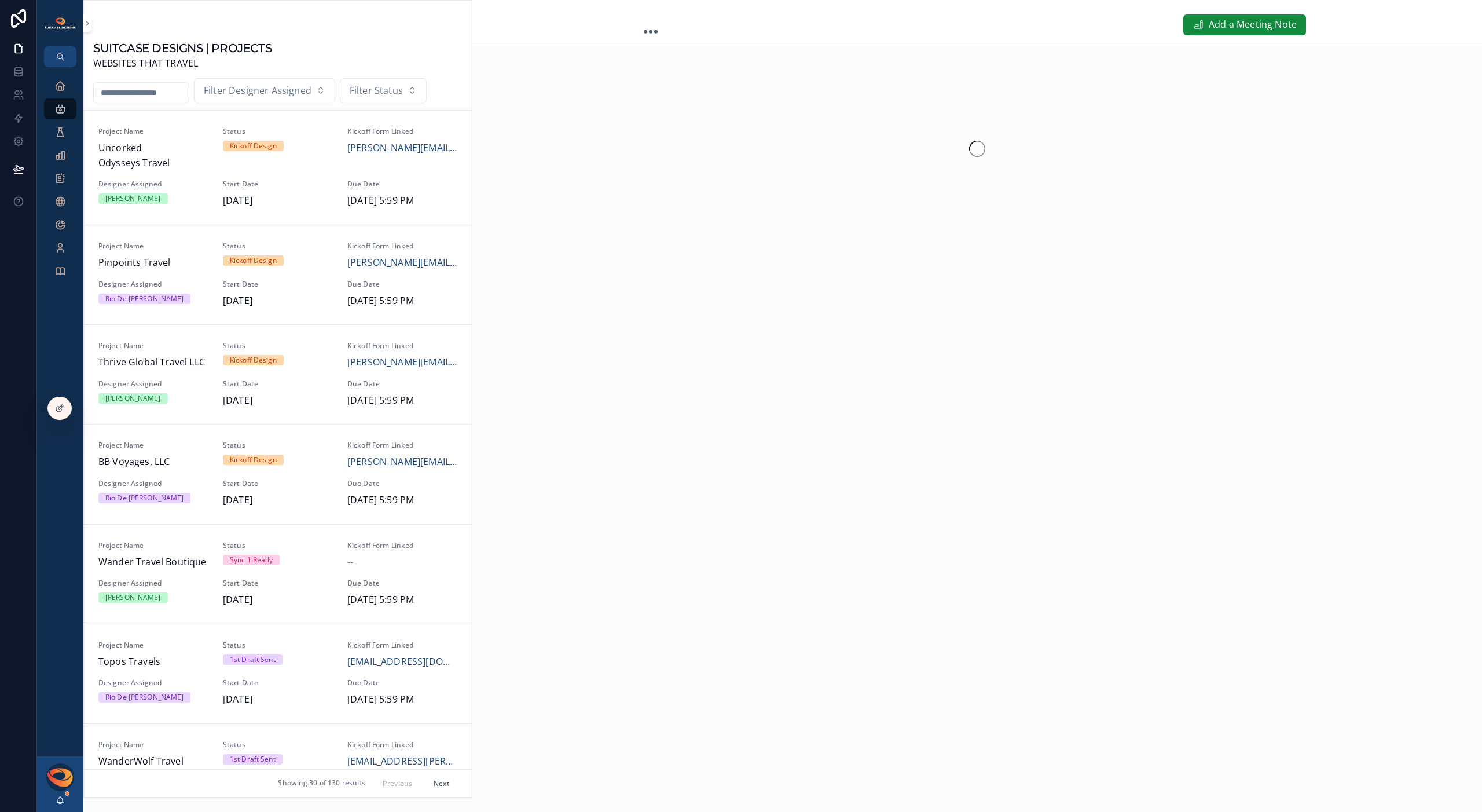
scroll to position [1754, 0]
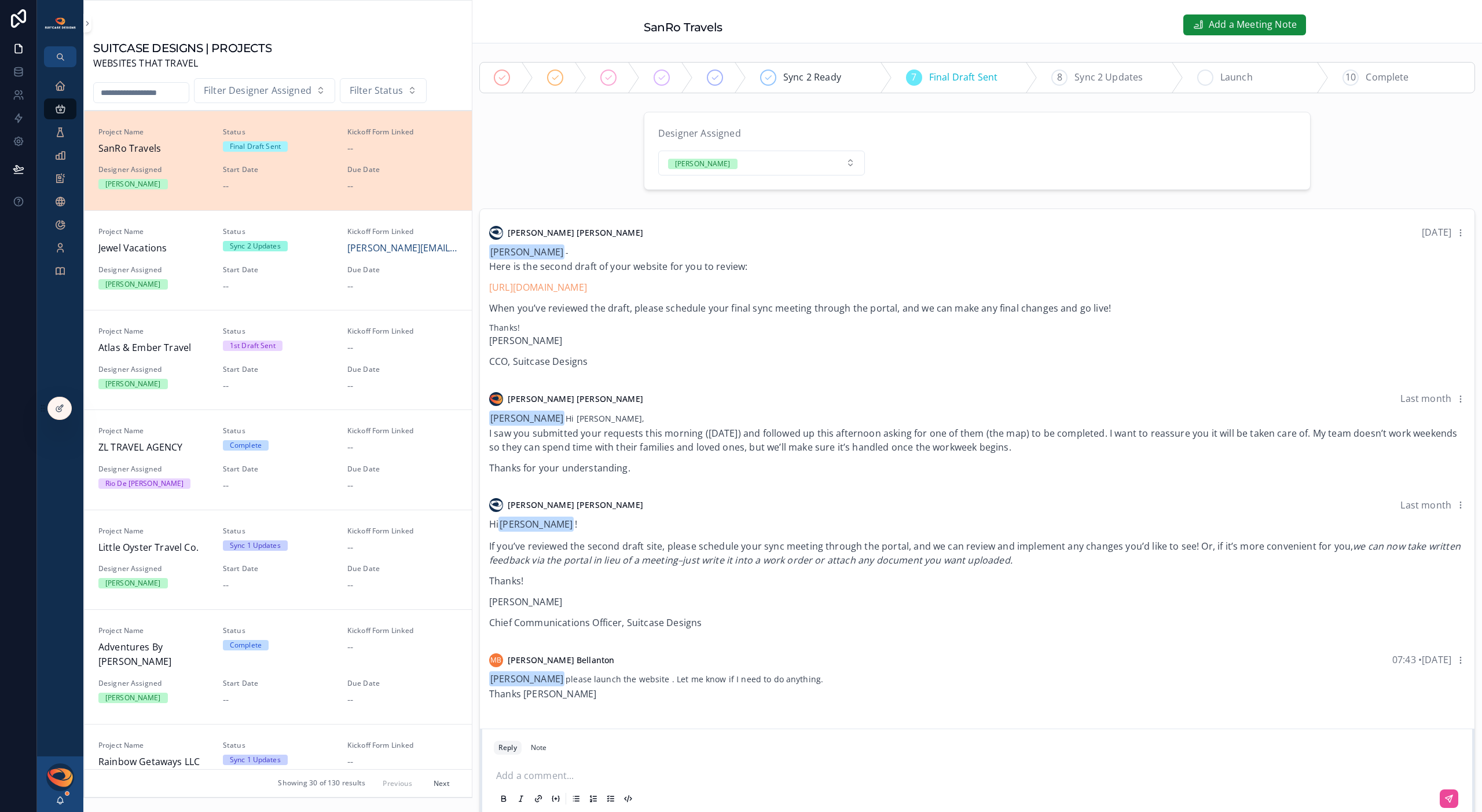
click at [1220, 80] on span "Launch" at bounding box center [1236, 77] width 32 height 15
click at [828, 599] on p "[PERSON_NAME]" at bounding box center [977, 601] width 976 height 14
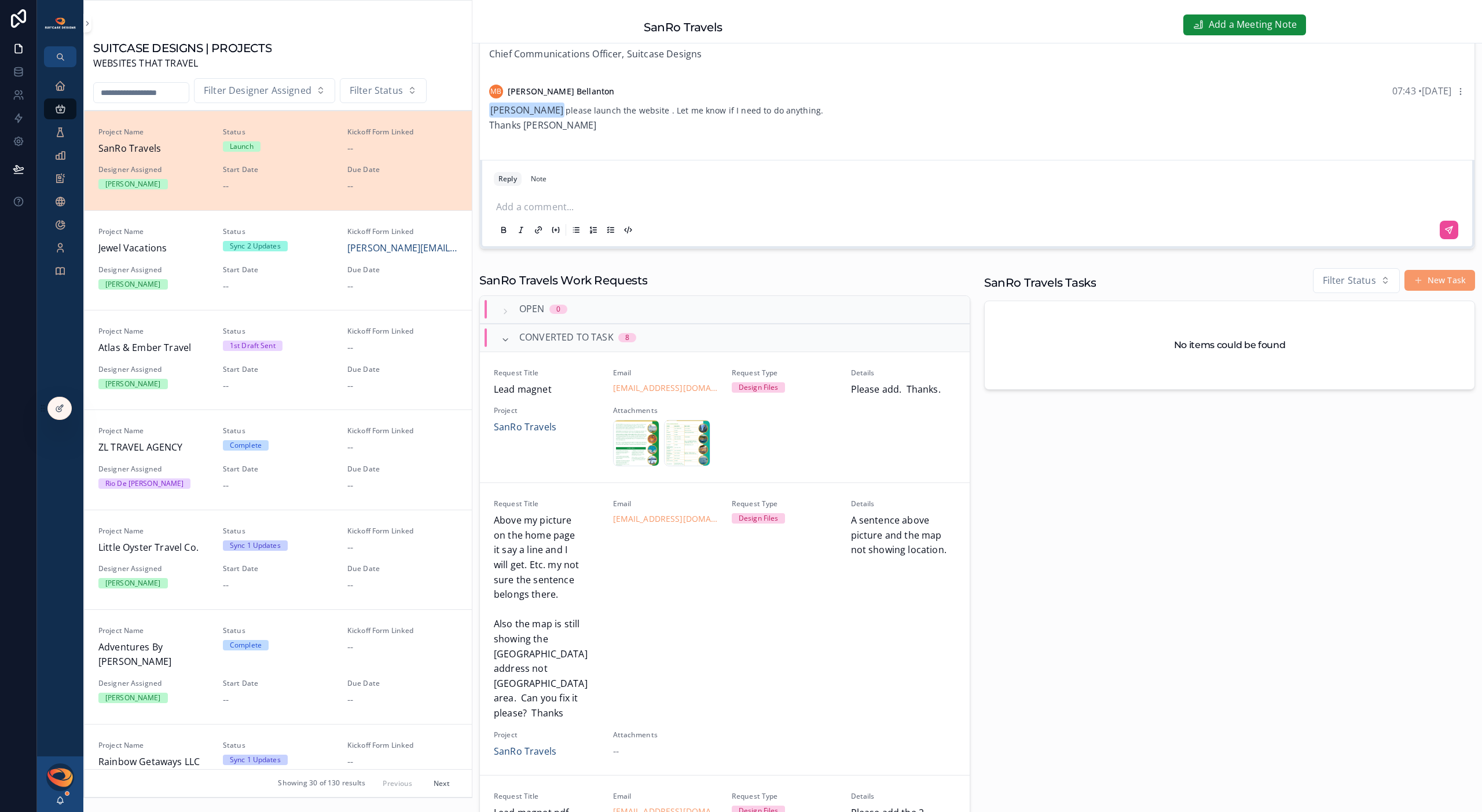
scroll to position [375, 0]
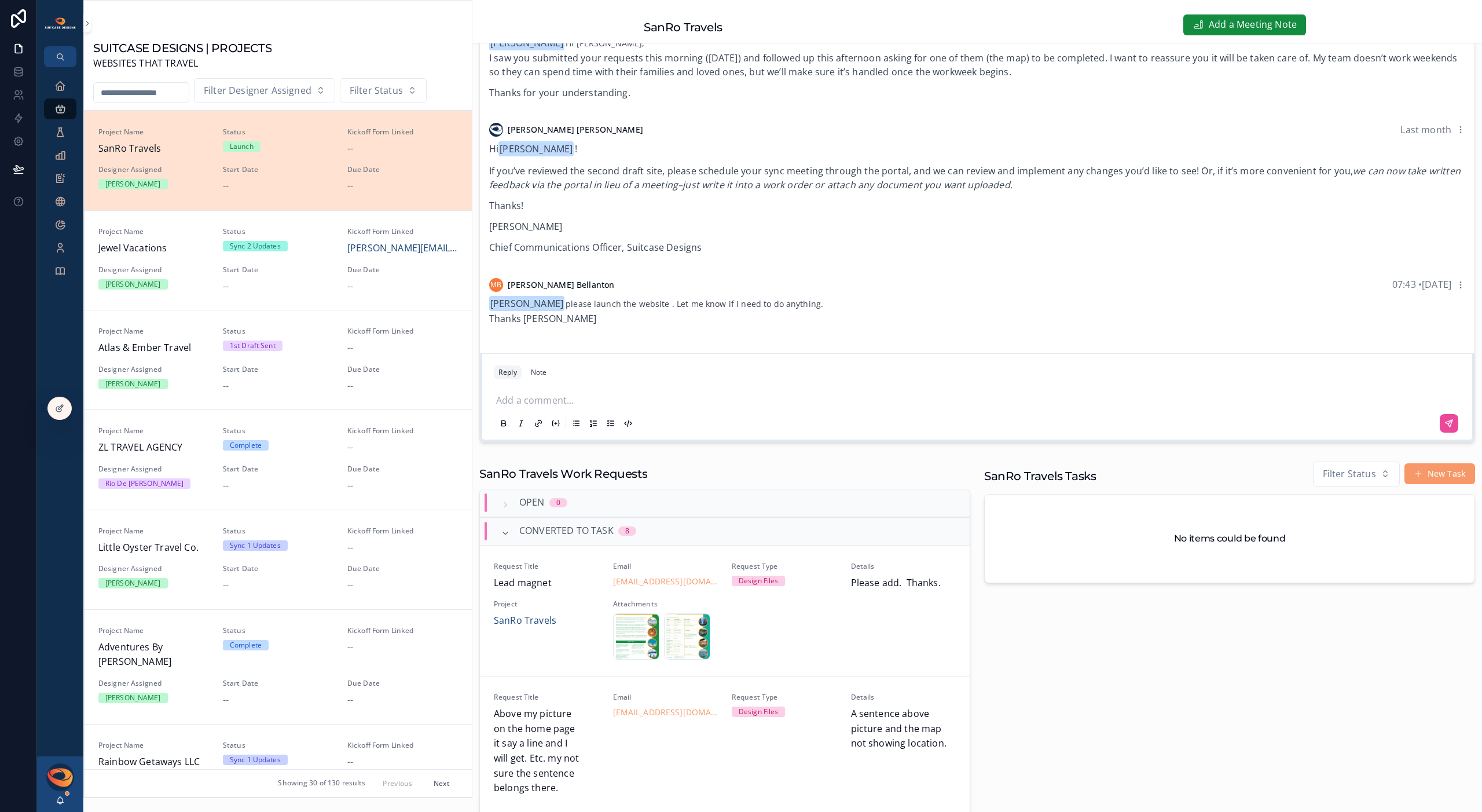
click at [580, 402] on p "scrollable content" at bounding box center [980, 399] width 967 height 11
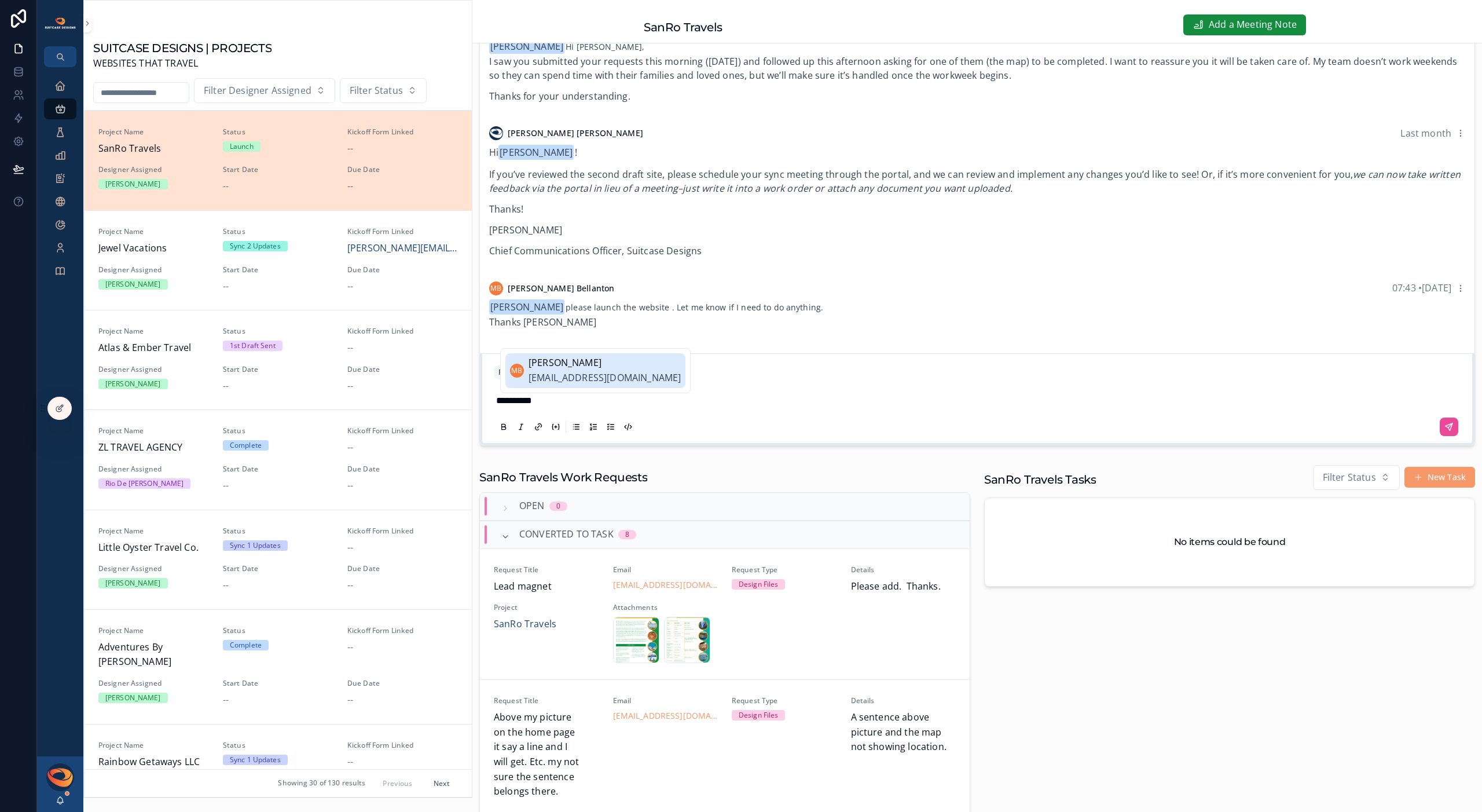
click at [595, 378] on span "[EMAIL_ADDRESS][DOMAIN_NAME]" at bounding box center [605, 378] width 152 height 15
click at [603, 393] on p "**********" at bounding box center [980, 401] width 967 height 15
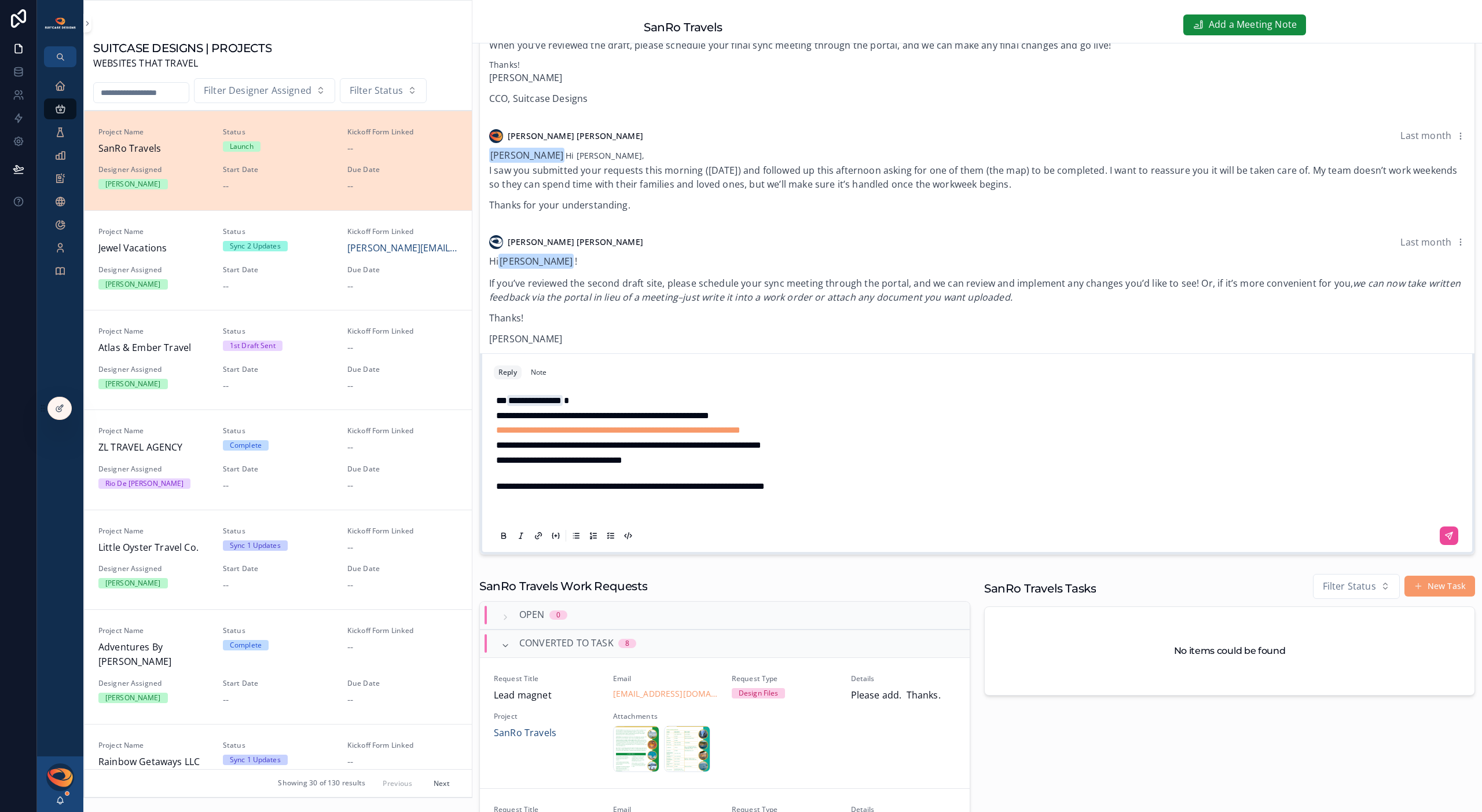
scroll to position [260, 0]
click at [1440, 532] on button "scrollable content" at bounding box center [1450, 538] width 19 height 19
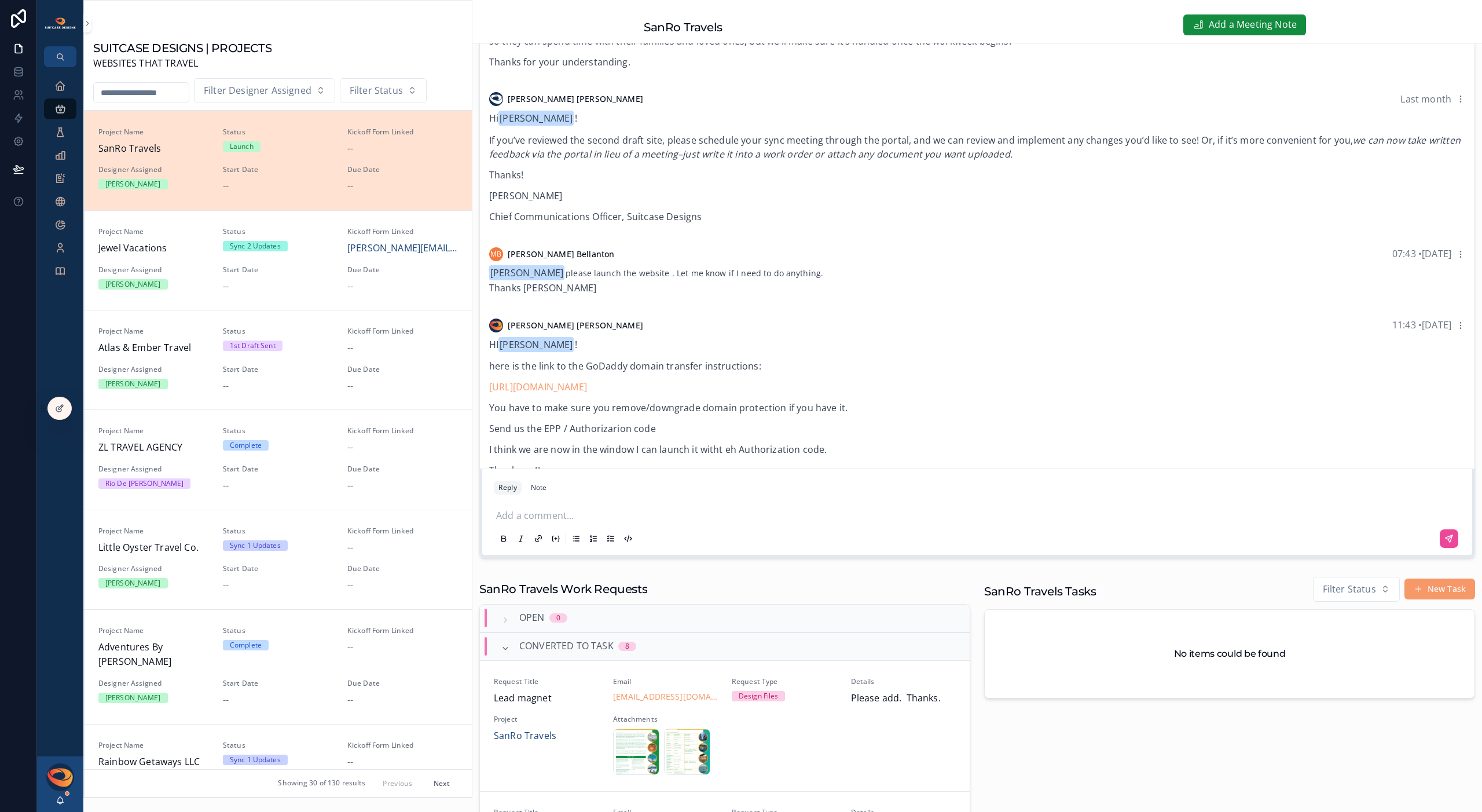
scroll to position [178, 0]
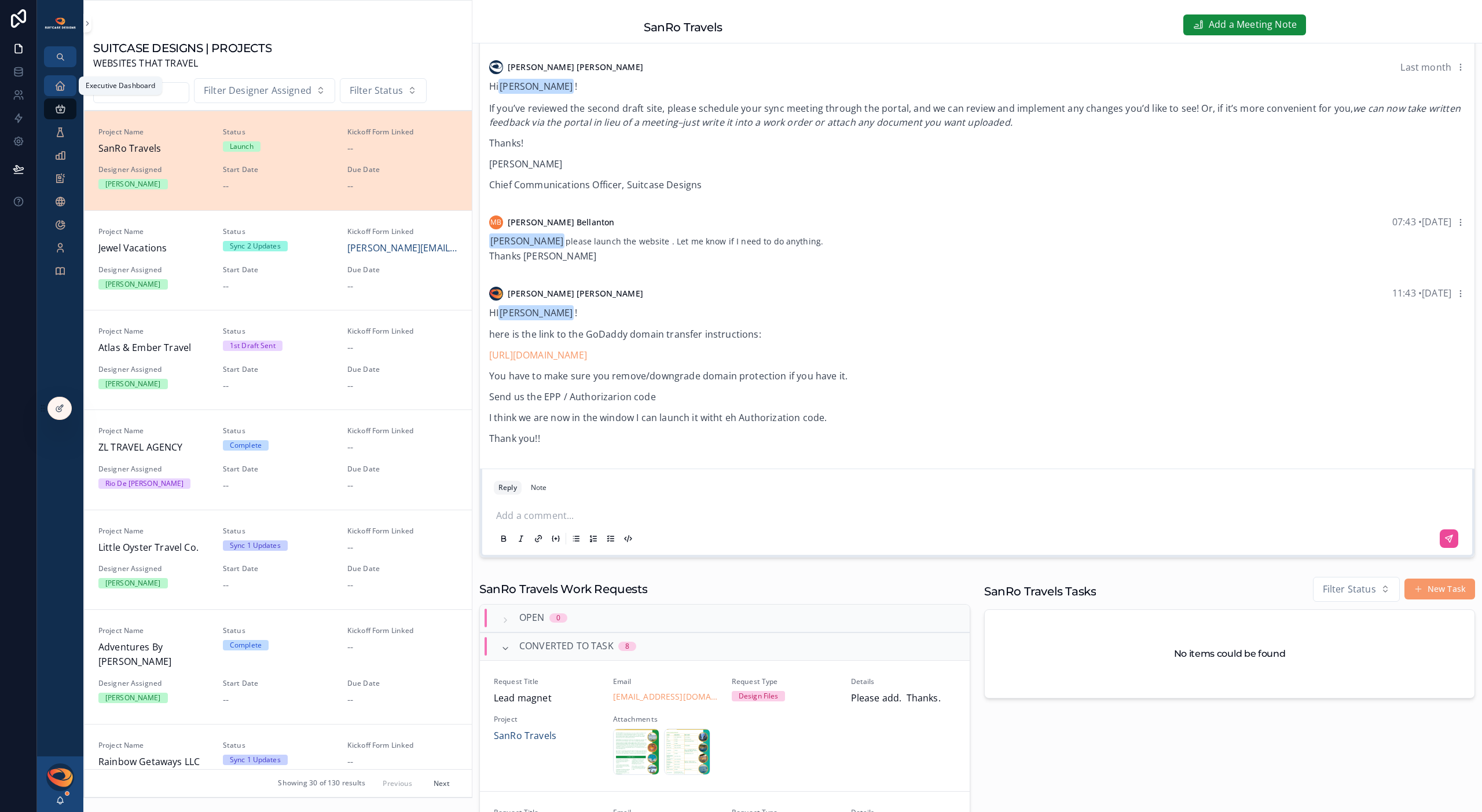
click at [61, 89] on icon "scrollable content" at bounding box center [60, 85] width 11 height 11
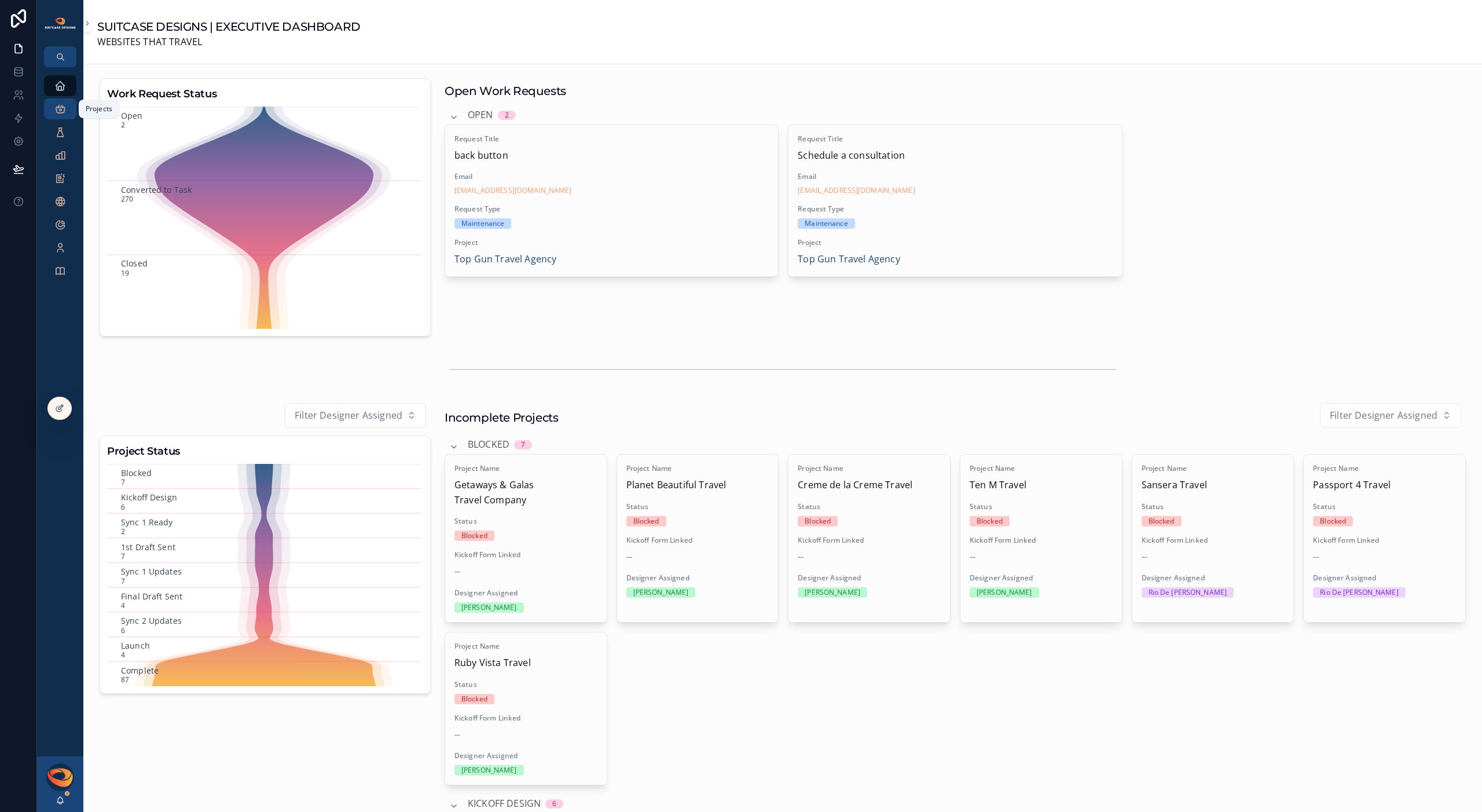
click at [58, 114] on icon "scrollable content" at bounding box center [60, 109] width 11 height 11
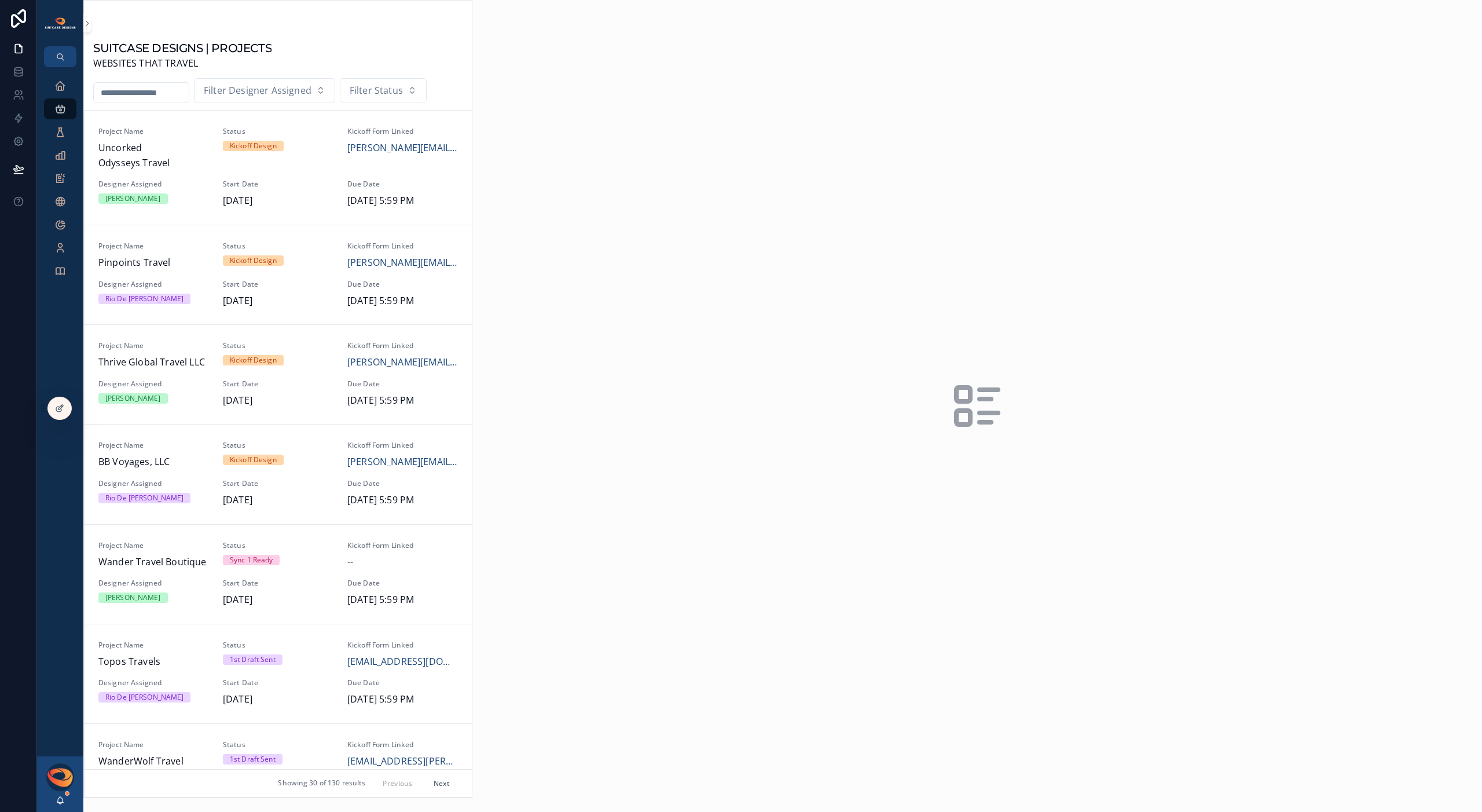
click at [159, 98] on input "scrollable content" at bounding box center [141, 92] width 95 height 16
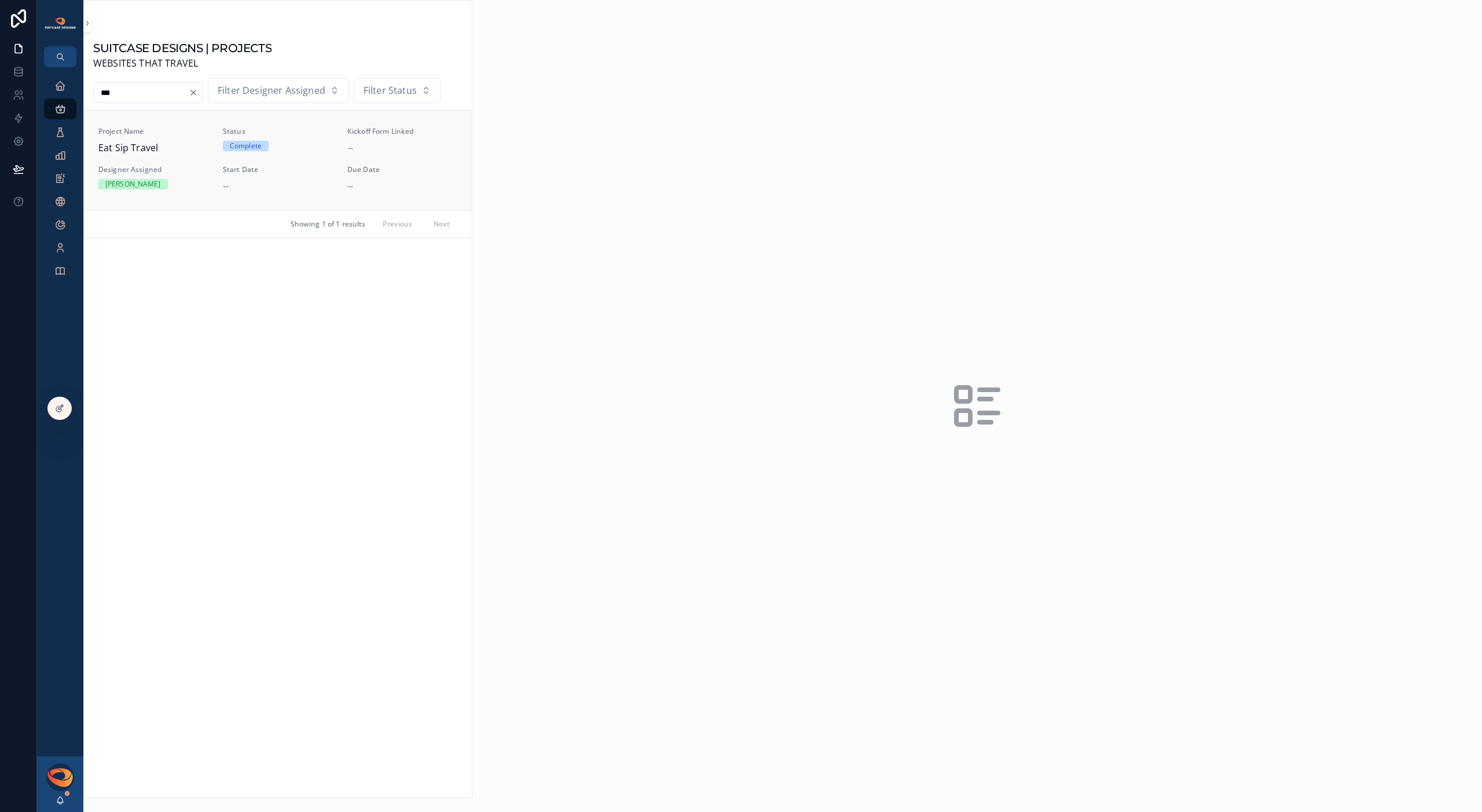
type input "***"
click at [167, 146] on span "Eat Sip Travel" at bounding box center [153, 148] width 110 height 15
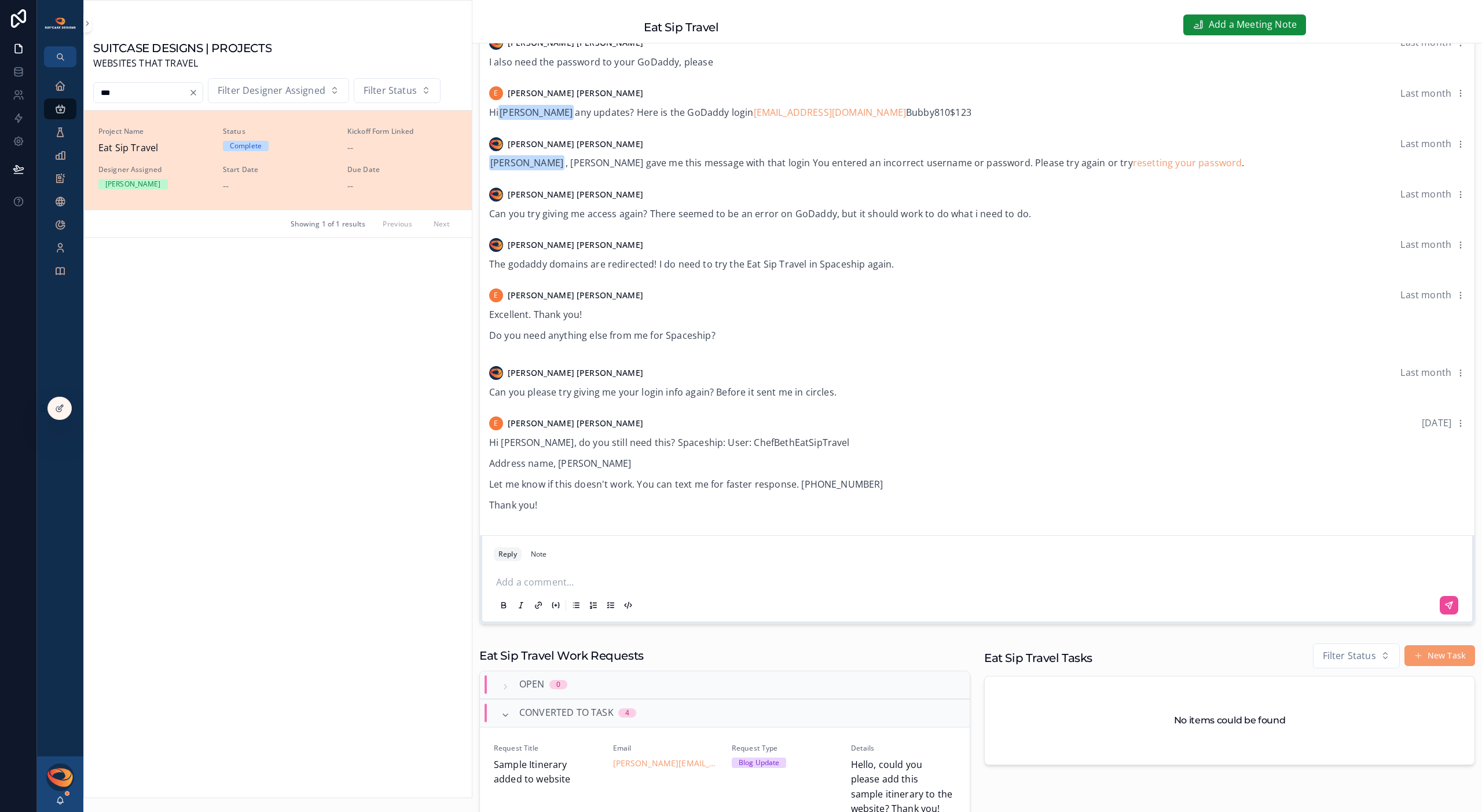
scroll to position [209, 0]
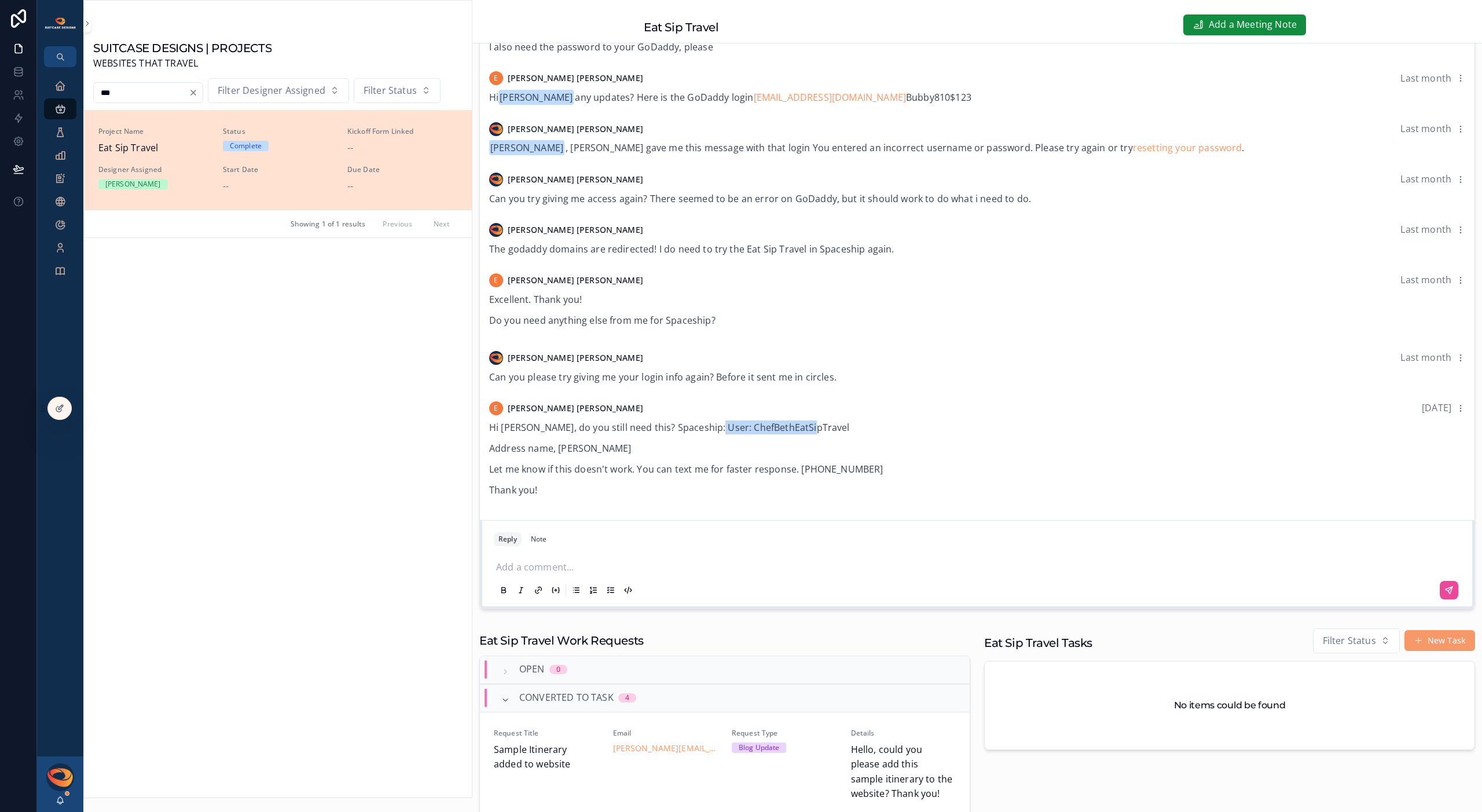
drag, startPoint x: 705, startPoint y: 427, endPoint x: 814, endPoint y: 426, distance: 109.0
click at [814, 426] on p "Hi [PERSON_NAME], do you still need this? Spaceship: User: ChefBethEatSipTravel" at bounding box center [977, 427] width 976 height 14
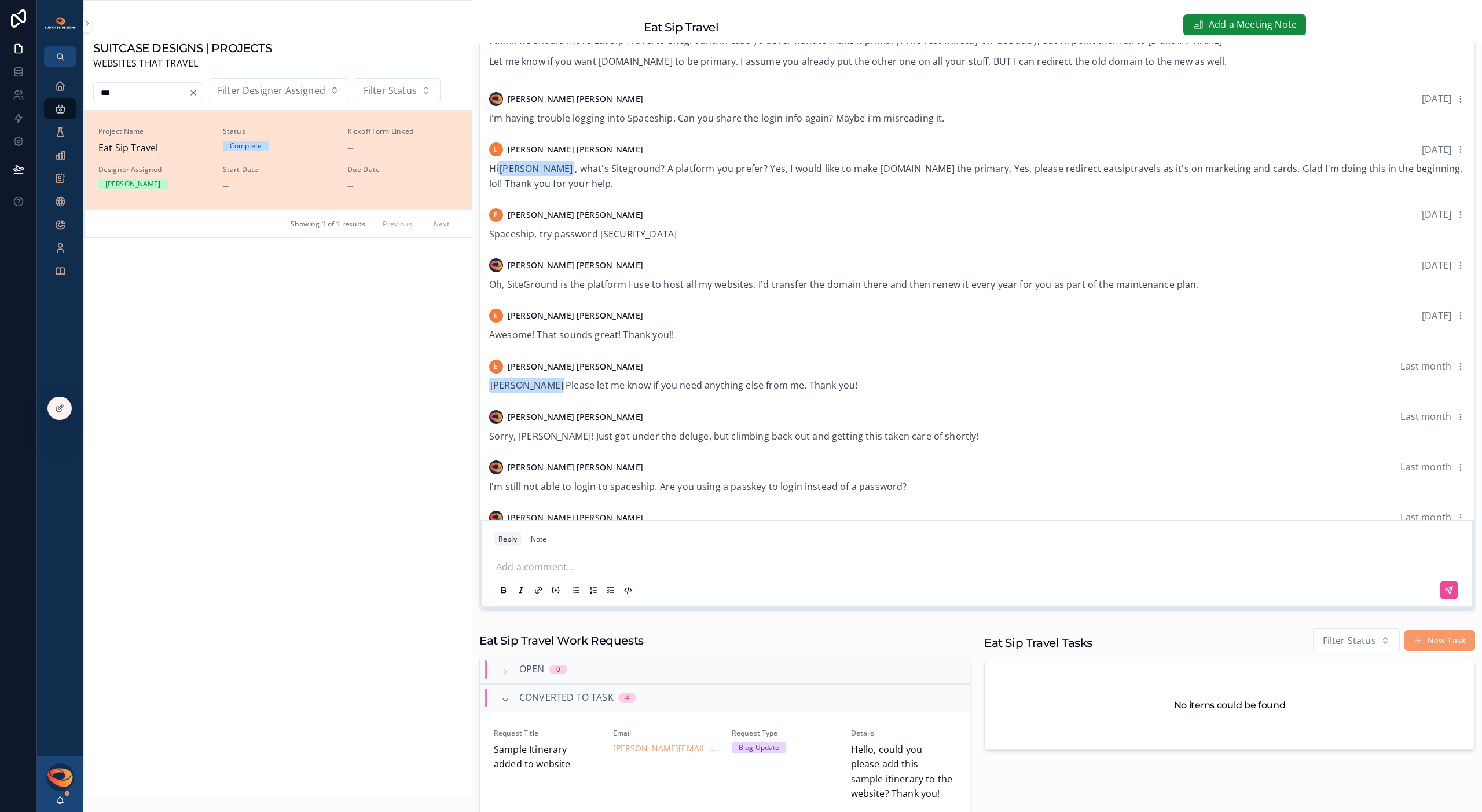
scroll to position [376, 0]
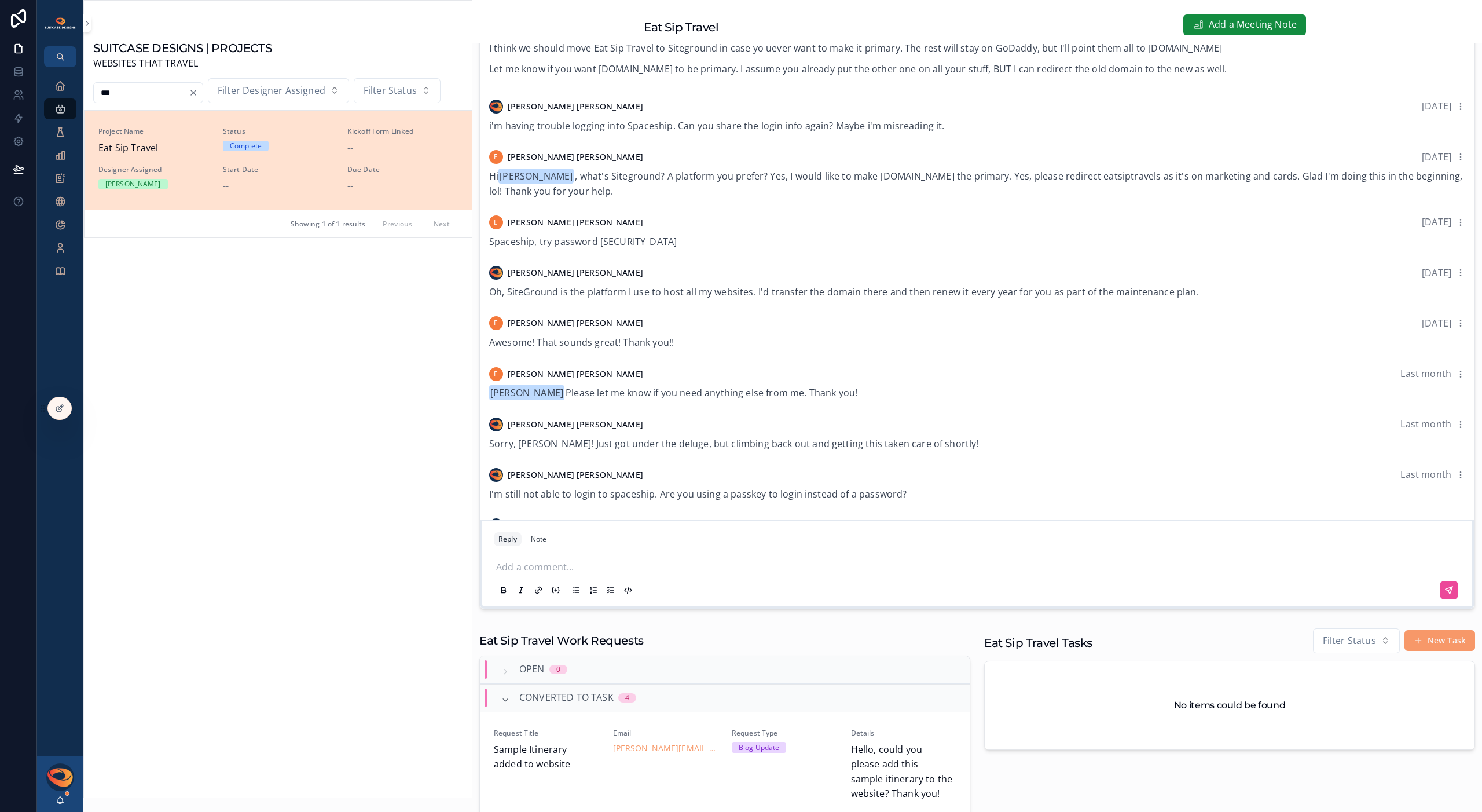
drag, startPoint x: 599, startPoint y: 242, endPoint x: 729, endPoint y: 243, distance: 130.0
click at [729, 243] on div "Spaceship, try password [SECURITY_DATA]" at bounding box center [977, 242] width 976 height 15
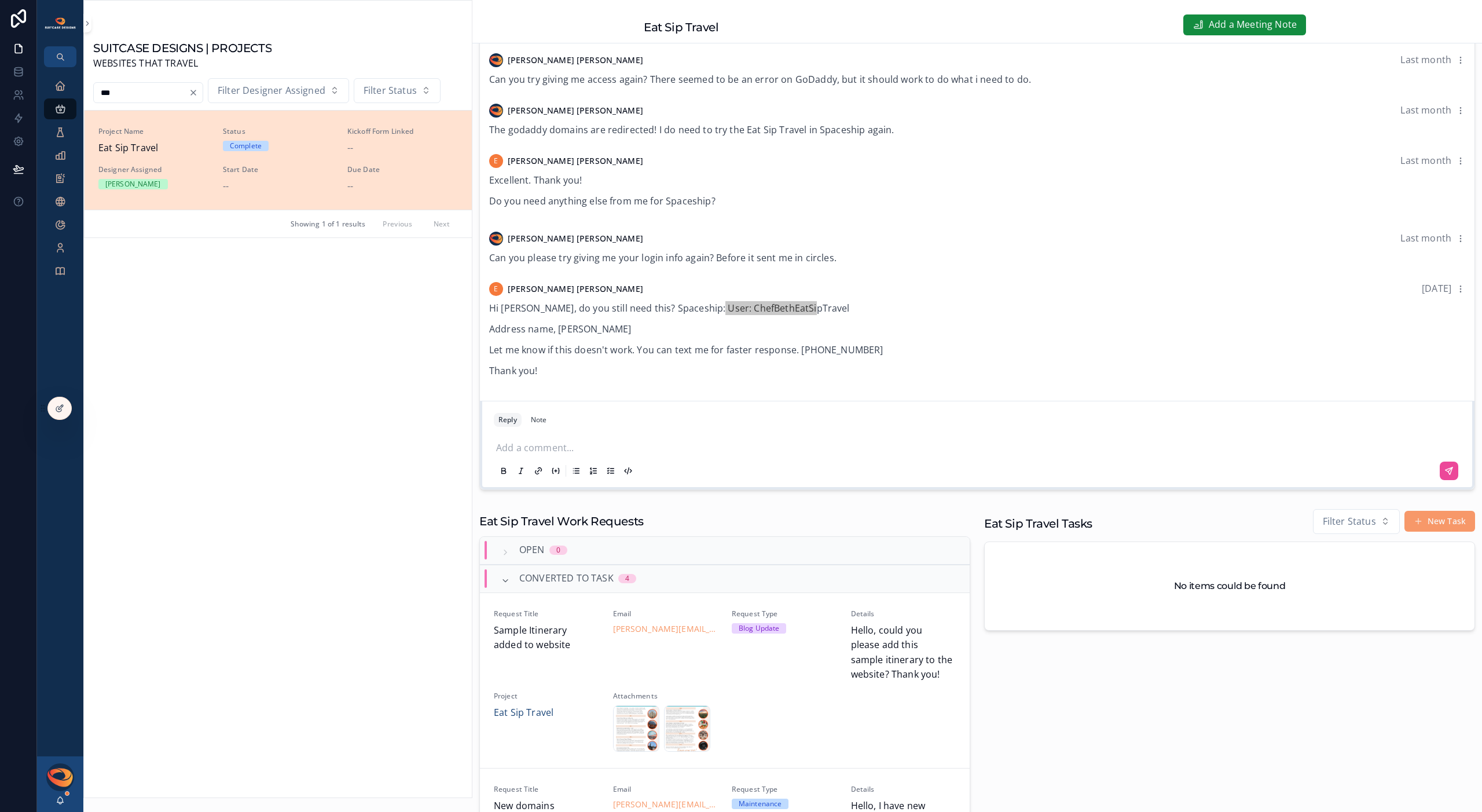
scroll to position [407, 0]
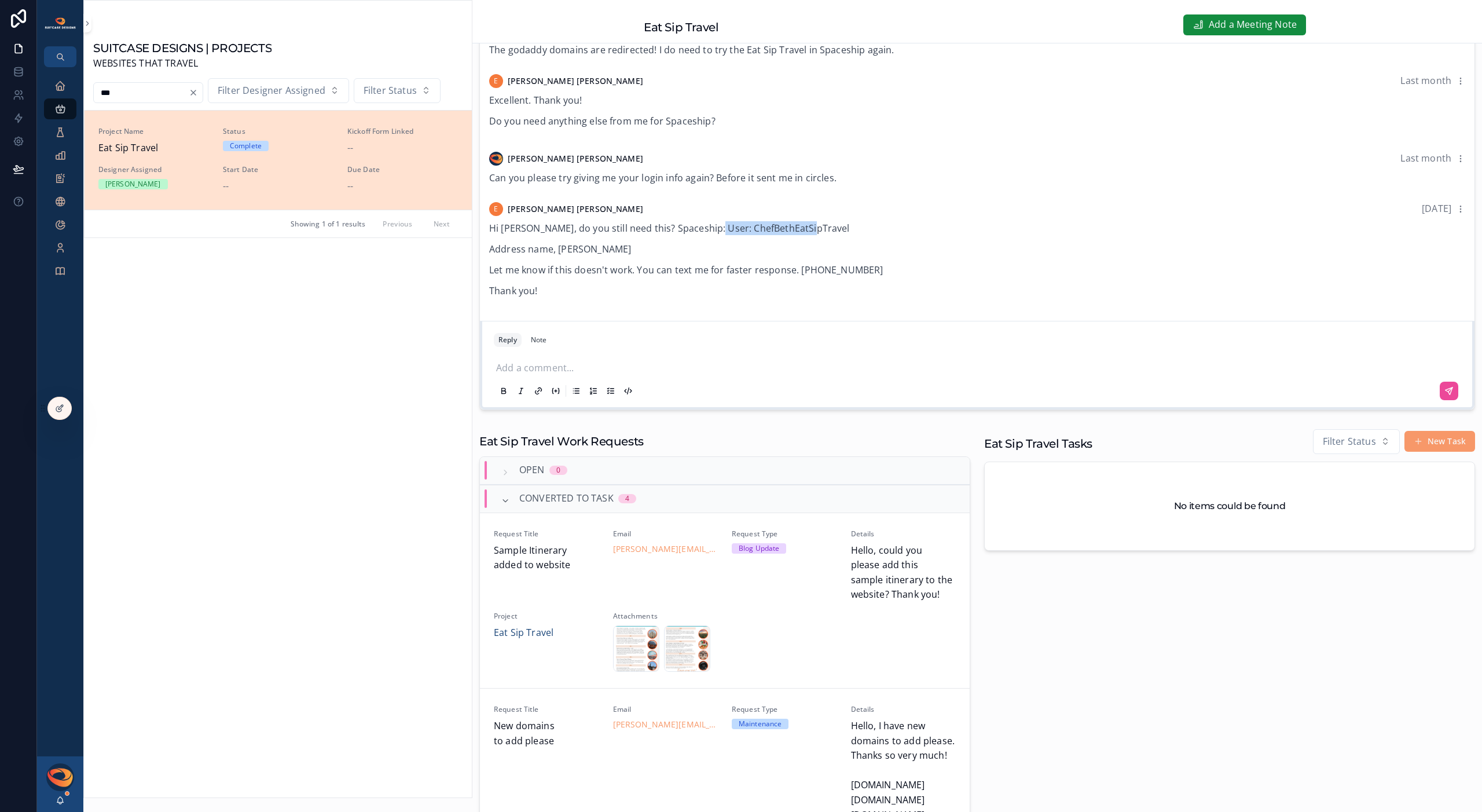
click at [559, 248] on p "Address name, [PERSON_NAME]" at bounding box center [977, 249] width 976 height 14
drag, startPoint x: 559, startPoint y: 248, endPoint x: 609, endPoint y: 246, distance: 50.0
click at [609, 246] on p "Address name, [PERSON_NAME]" at bounding box center [977, 249] width 976 height 14
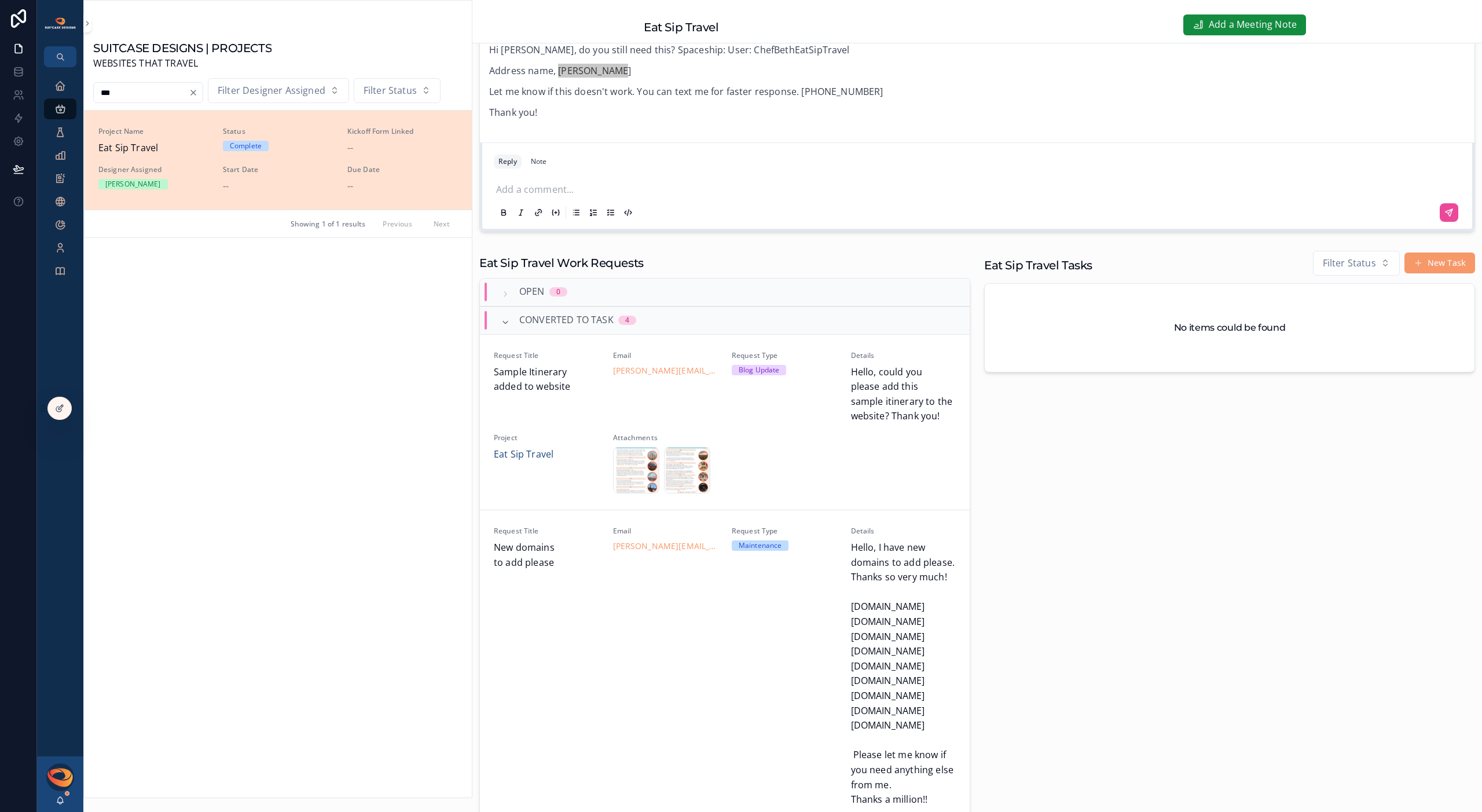
scroll to position [418, 0]
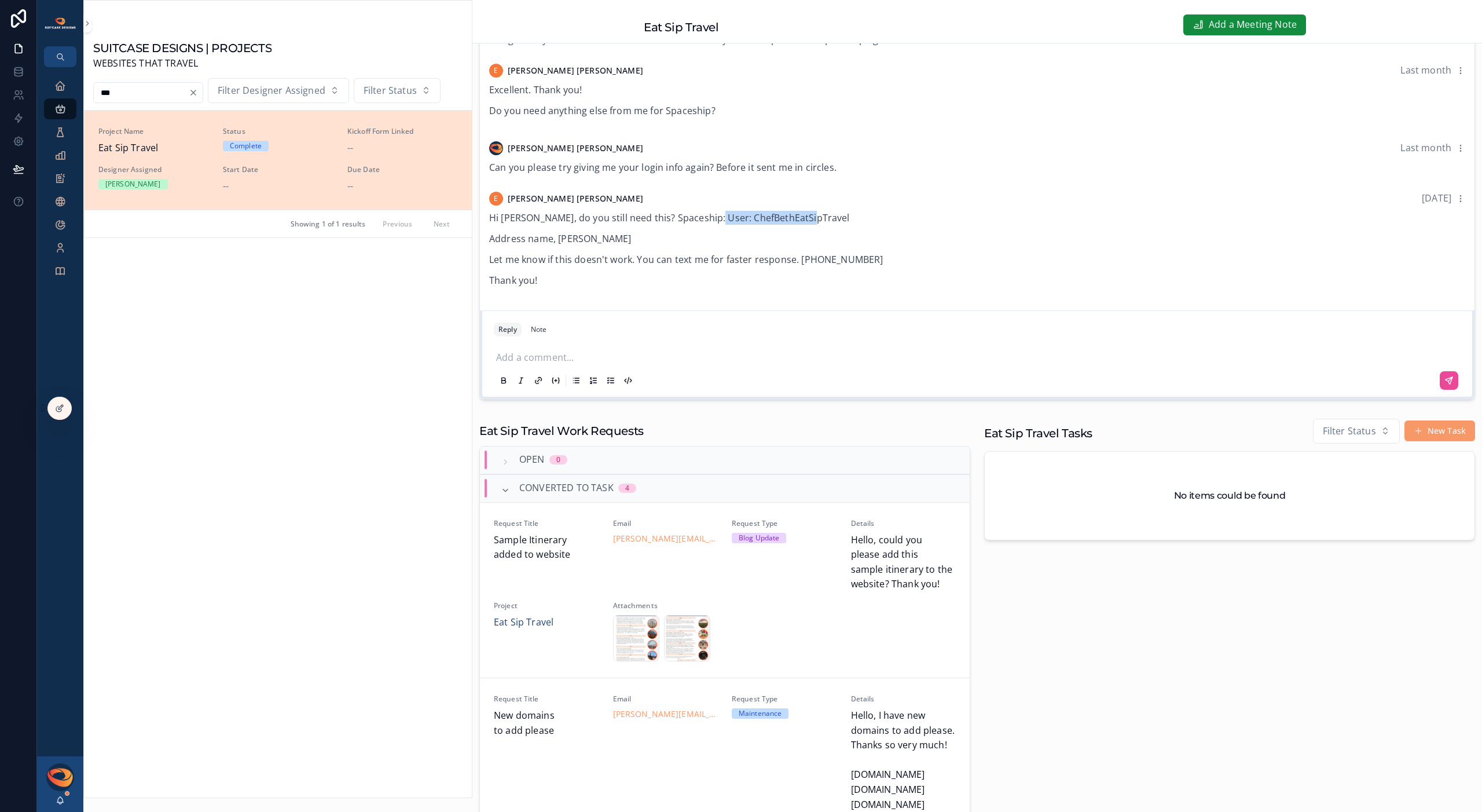
drag, startPoint x: 704, startPoint y: 216, endPoint x: 816, endPoint y: 217, distance: 112.0
click at [816, 217] on p "Hi [PERSON_NAME], do you still need this? Spaceship: User: ChefBethEatSipTravel" at bounding box center [977, 217] width 976 height 14
